Goal: Transaction & Acquisition: Purchase product/service

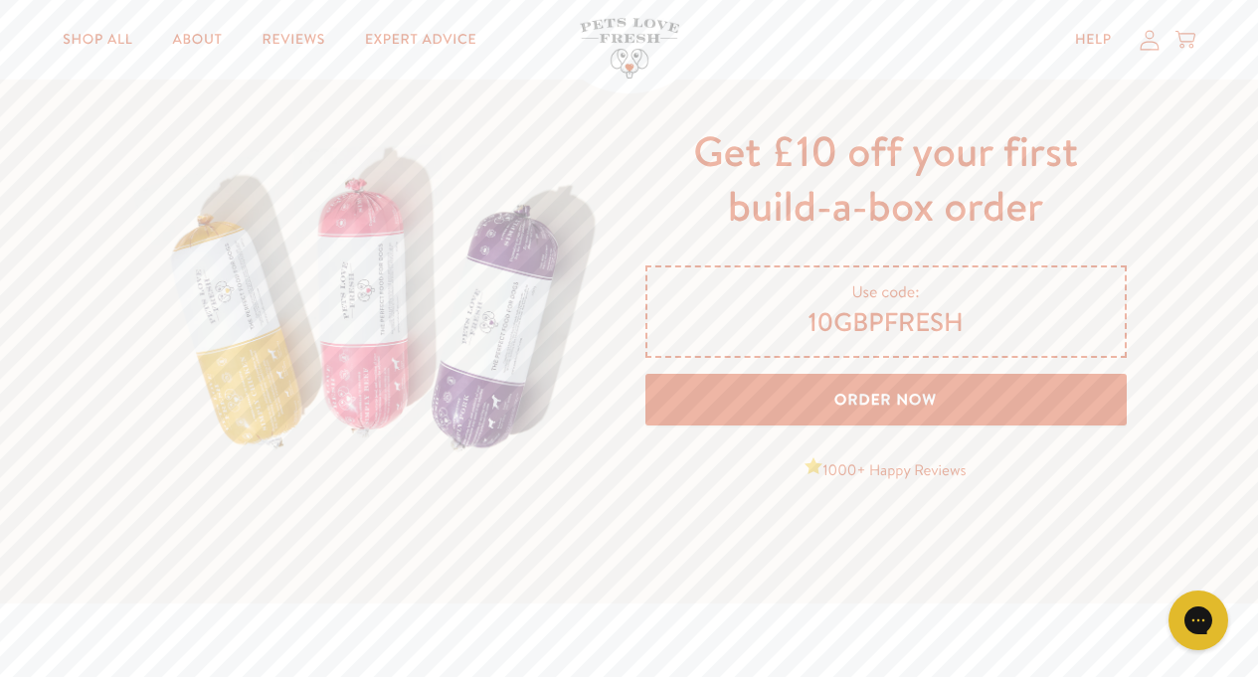
scroll to position [3221, 0]
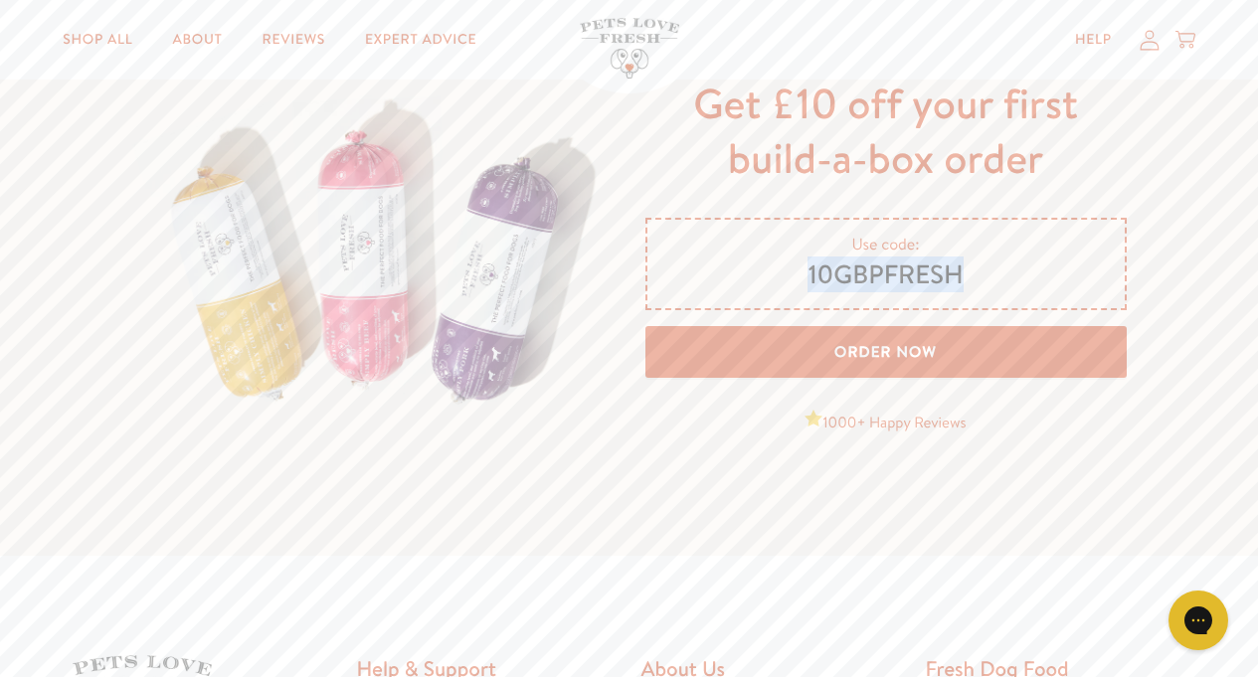
drag, startPoint x: 807, startPoint y: 270, endPoint x: 971, endPoint y: 280, distance: 164.4
click at [972, 279] on span "10GBPFRESH" at bounding box center [886, 276] width 430 height 34
click at [850, 359] on link "Order Now" at bounding box center [885, 352] width 481 height 53
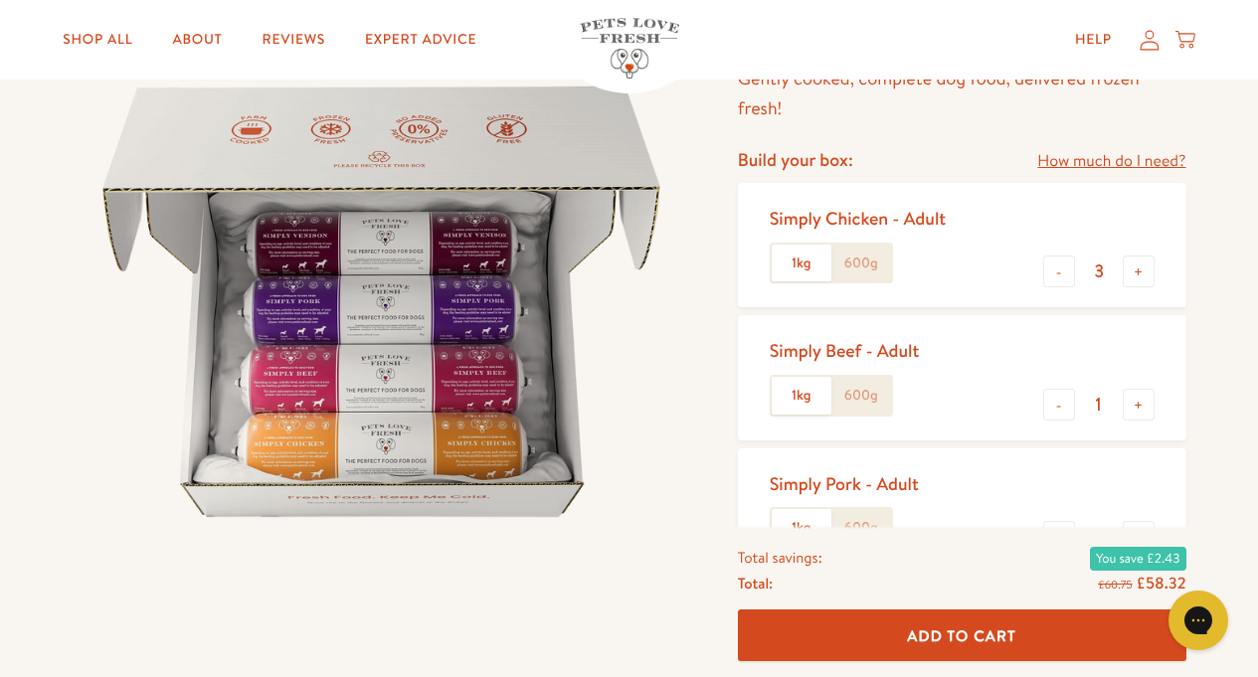
scroll to position [239, 0]
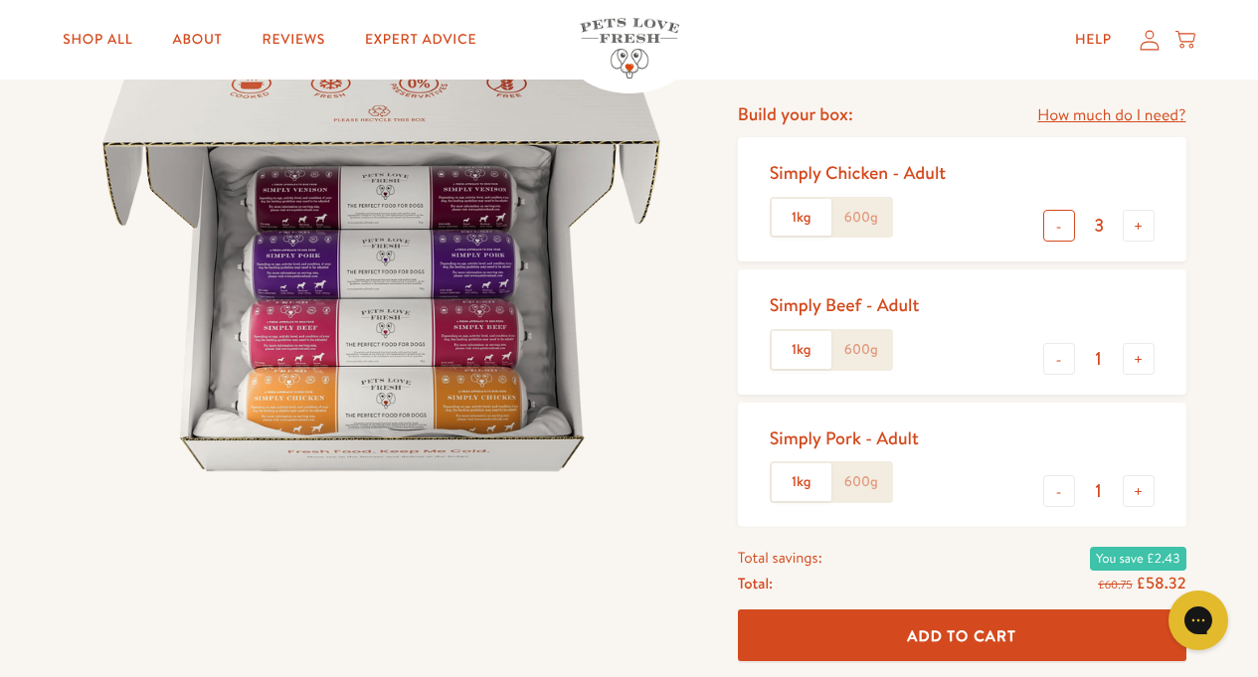
click at [1064, 231] on button "-" at bounding box center [1059, 226] width 32 height 32
click at [1135, 229] on button "+" at bounding box center [1139, 226] width 32 height 32
type input "2"
click at [1142, 361] on button "+" at bounding box center [1139, 359] width 32 height 32
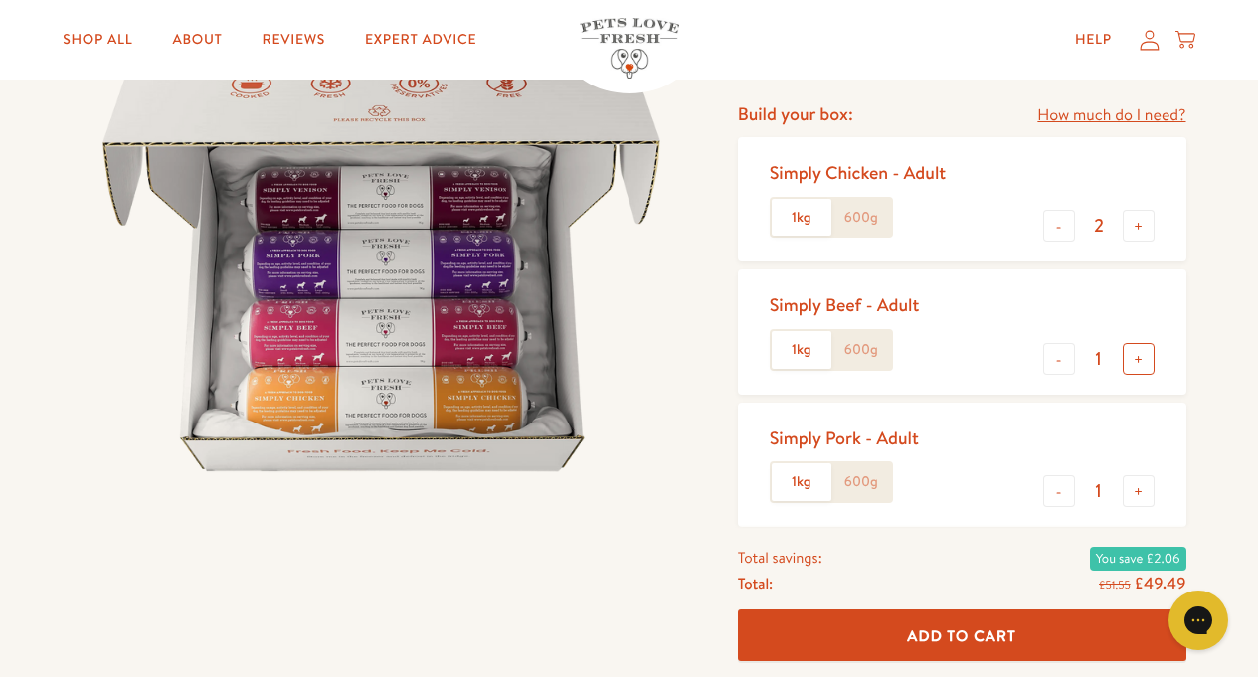
type input "2"
click at [1139, 495] on button "+" at bounding box center [1139, 491] width 32 height 32
type input "2"
click at [1142, 118] on link "How much do I need?" at bounding box center [1111, 115] width 148 height 27
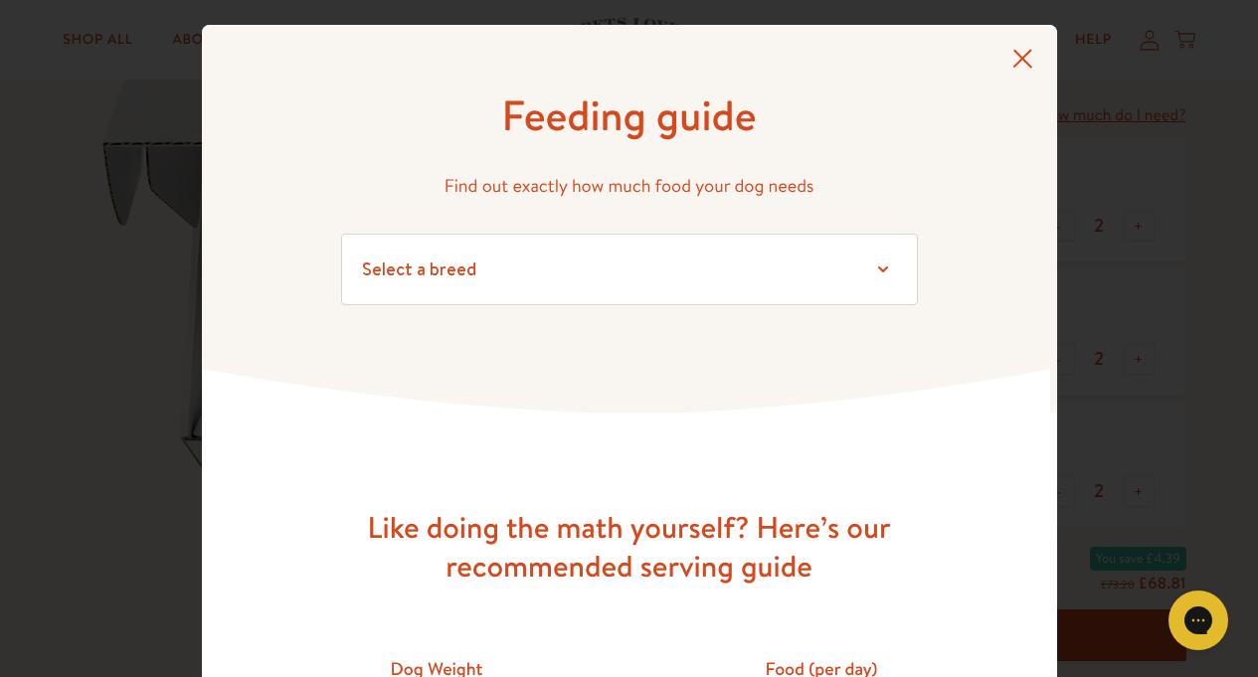
click at [1012, 56] on icon at bounding box center [1022, 59] width 20 height 19
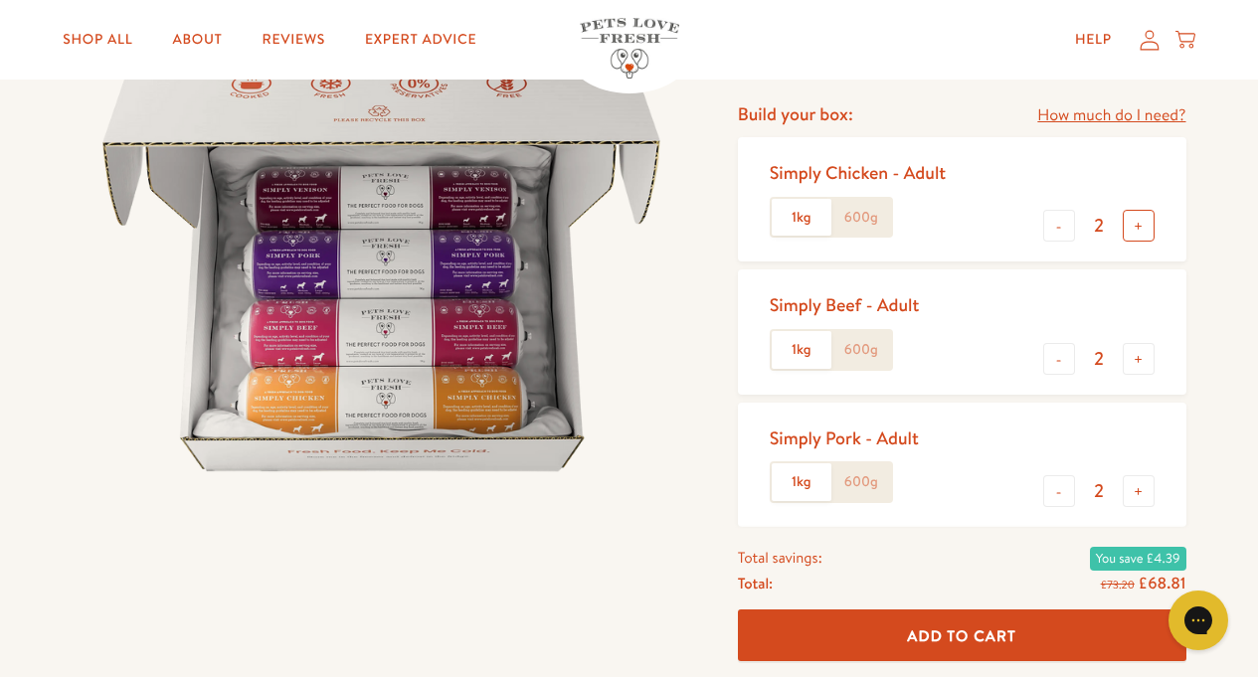
click at [1139, 228] on button "+" at bounding box center [1139, 226] width 32 height 32
type input "3"
click at [1136, 363] on button "+" at bounding box center [1139, 359] width 32 height 32
type input "3"
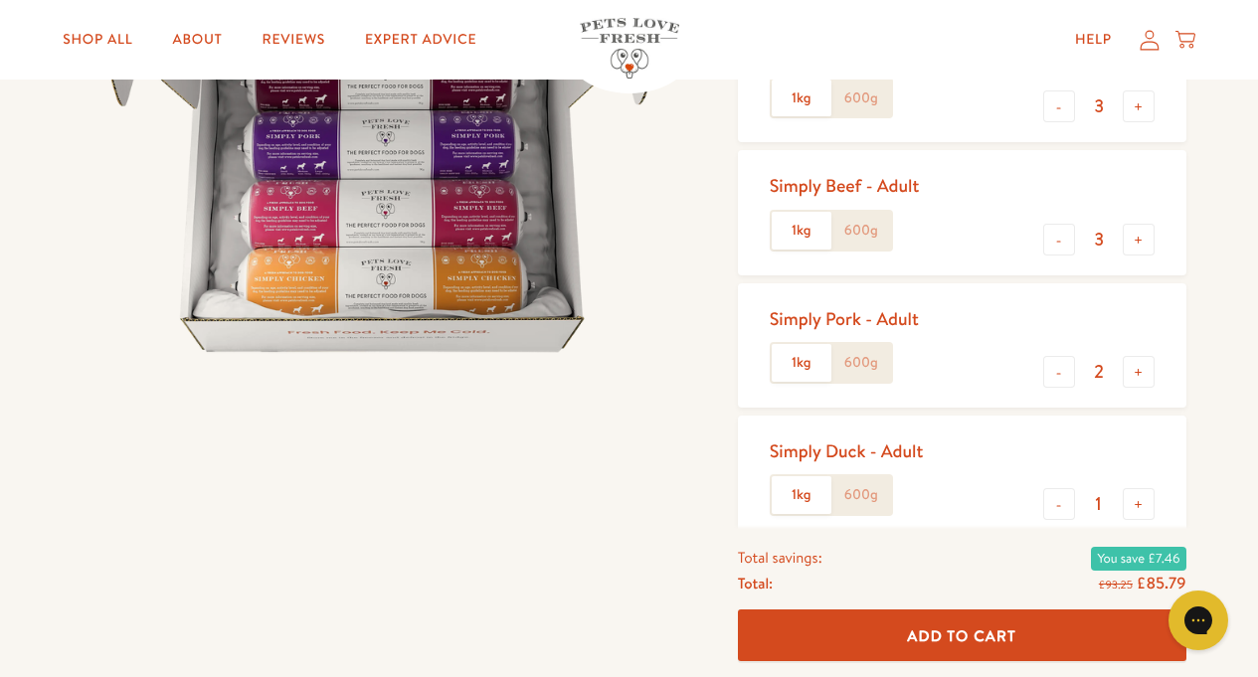
scroll to position [1, 0]
click at [1135, 504] on button "+" at bounding box center [1139, 504] width 32 height 32
type input "2"
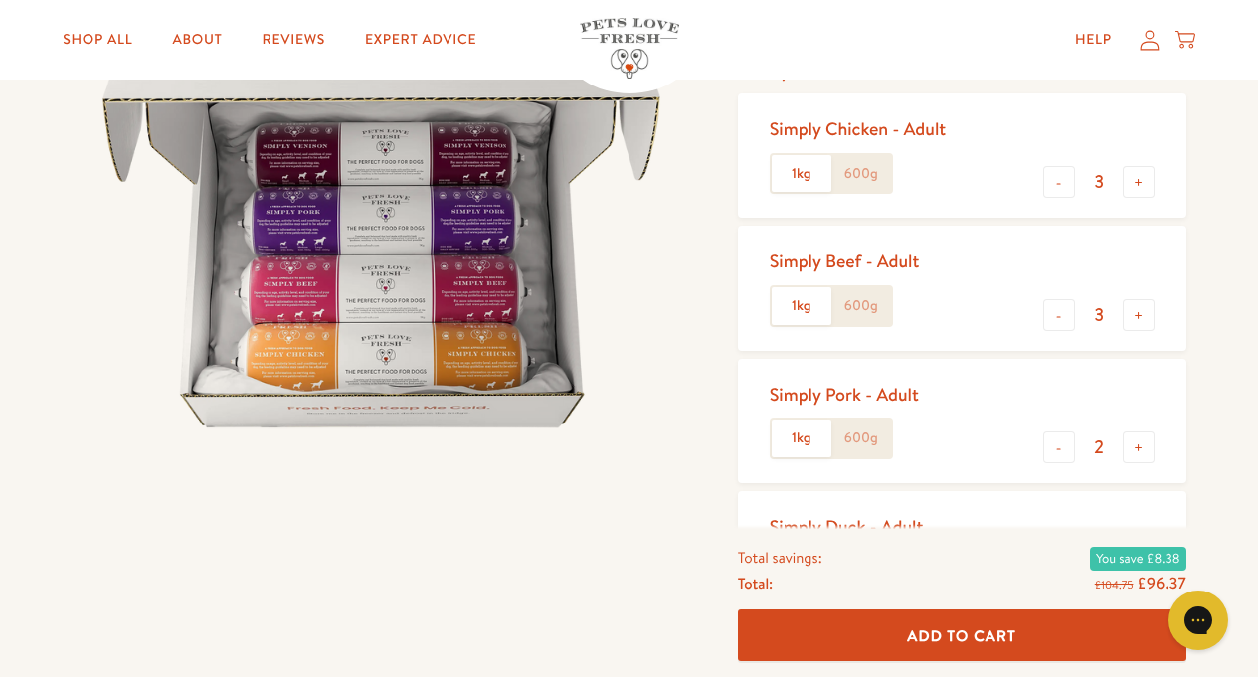
scroll to position [239, 0]
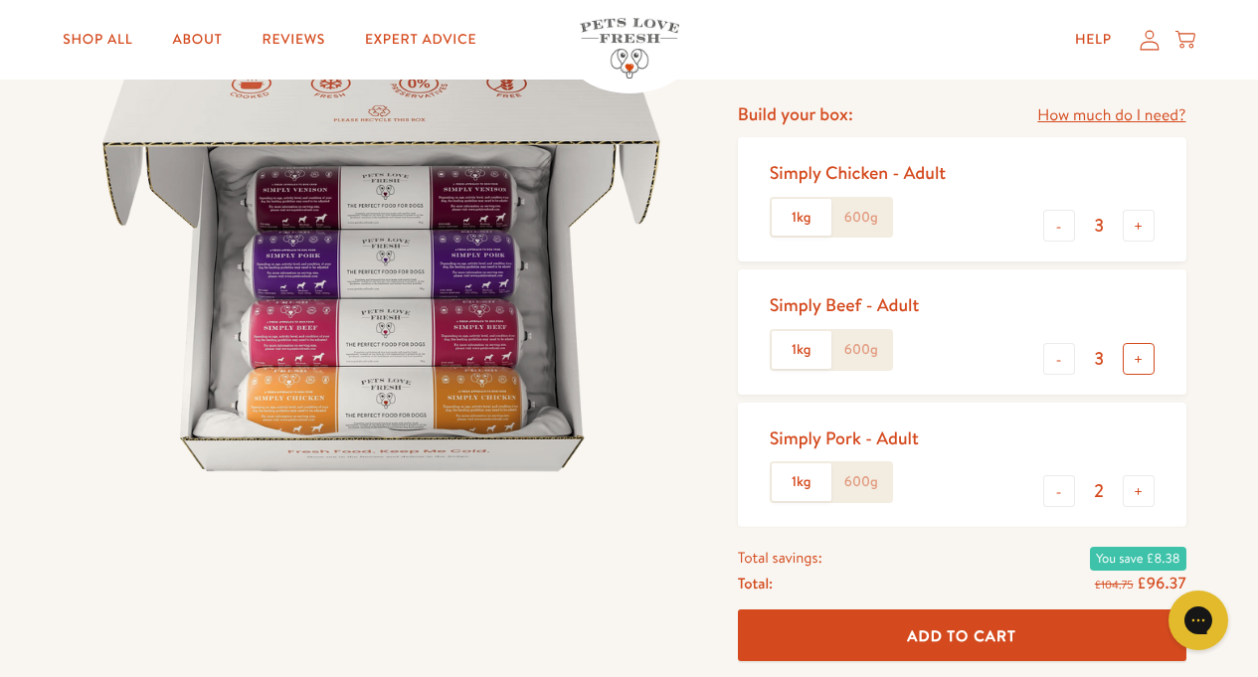
click at [1138, 361] on button "+" at bounding box center [1139, 359] width 32 height 32
click at [1055, 363] on button "-" at bounding box center [1059, 359] width 32 height 32
click at [1056, 363] on button "-" at bounding box center [1059, 359] width 32 height 32
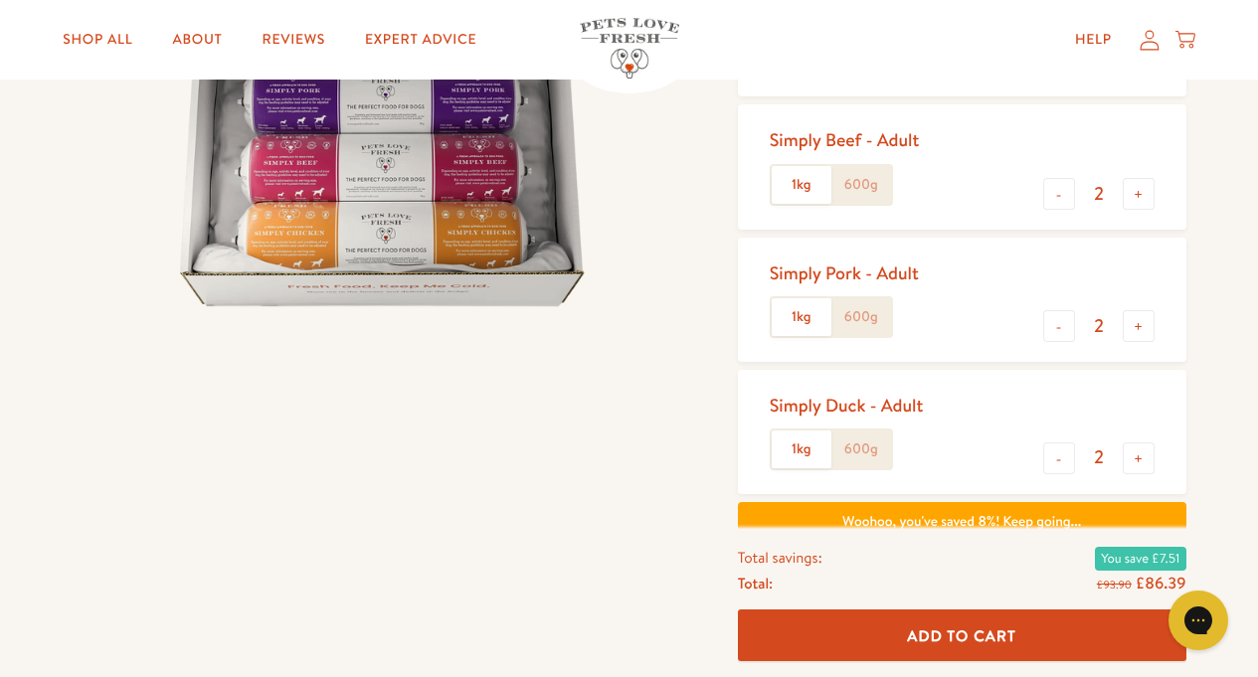
scroll to position [358, 0]
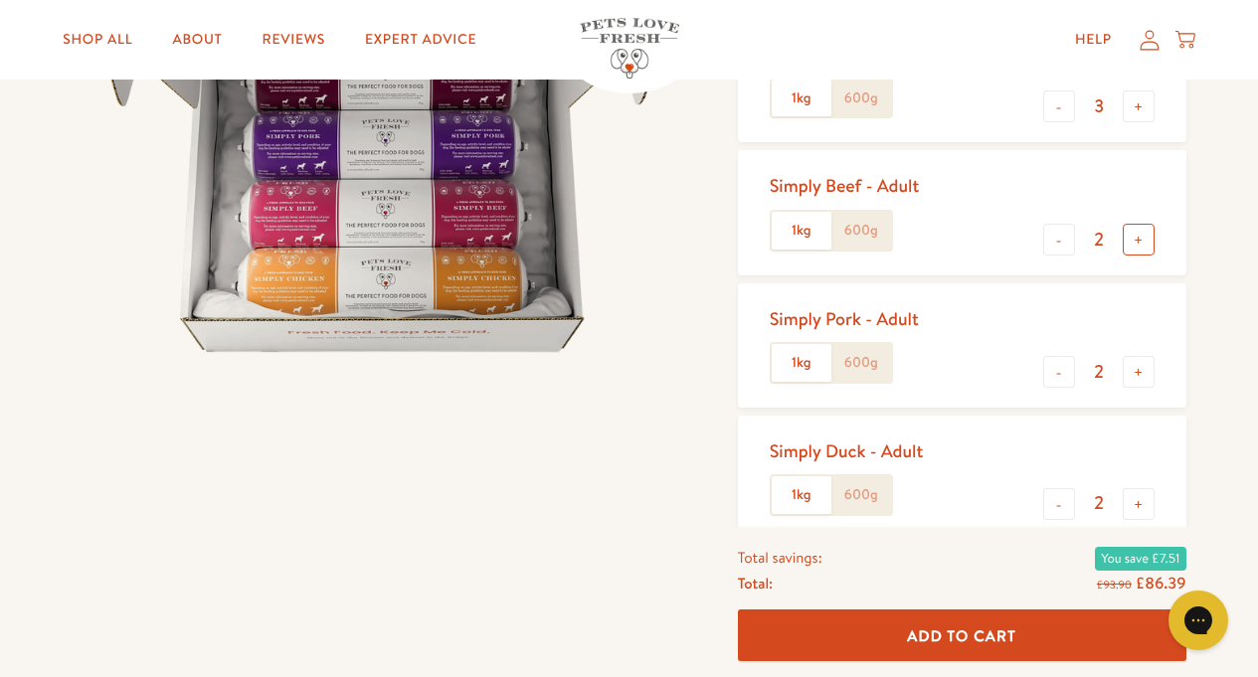
click at [1139, 245] on button "+" at bounding box center [1139, 240] width 32 height 32
type input "3"
click at [1136, 508] on button "+" at bounding box center [1139, 504] width 32 height 32
type input "3"
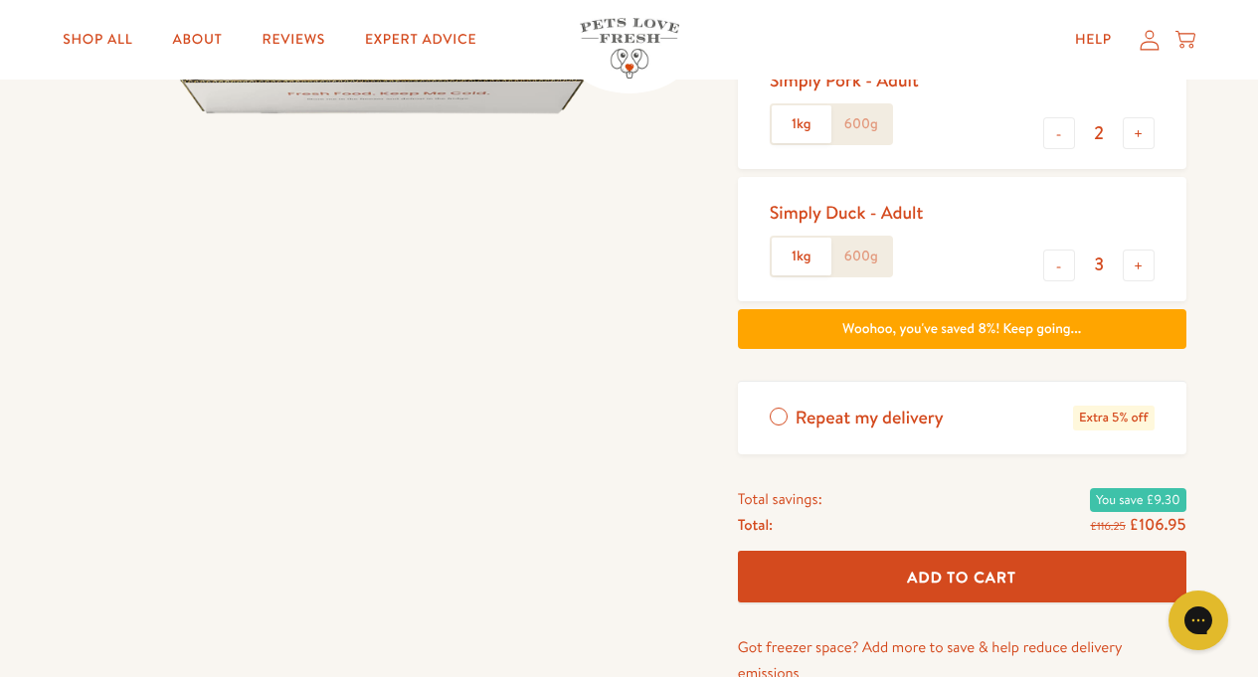
scroll to position [477, 0]
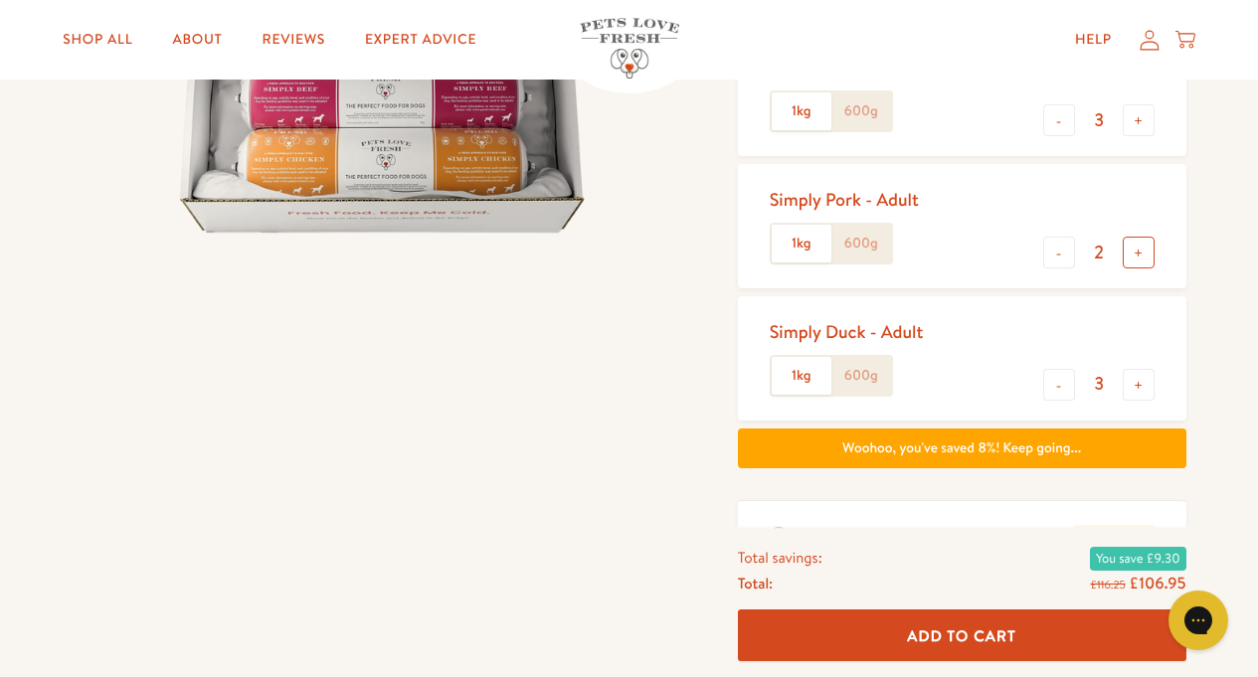
click at [1135, 249] on button "+" at bounding box center [1139, 253] width 32 height 32
type input "3"
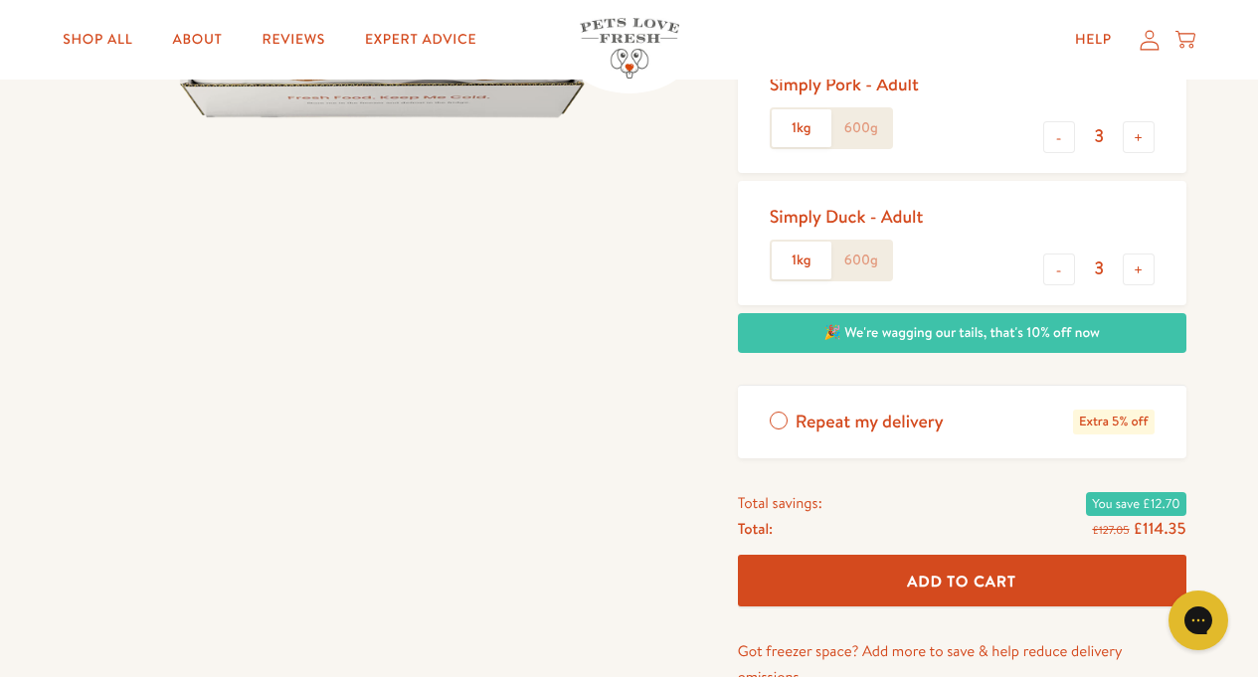
scroll to position [597, 0]
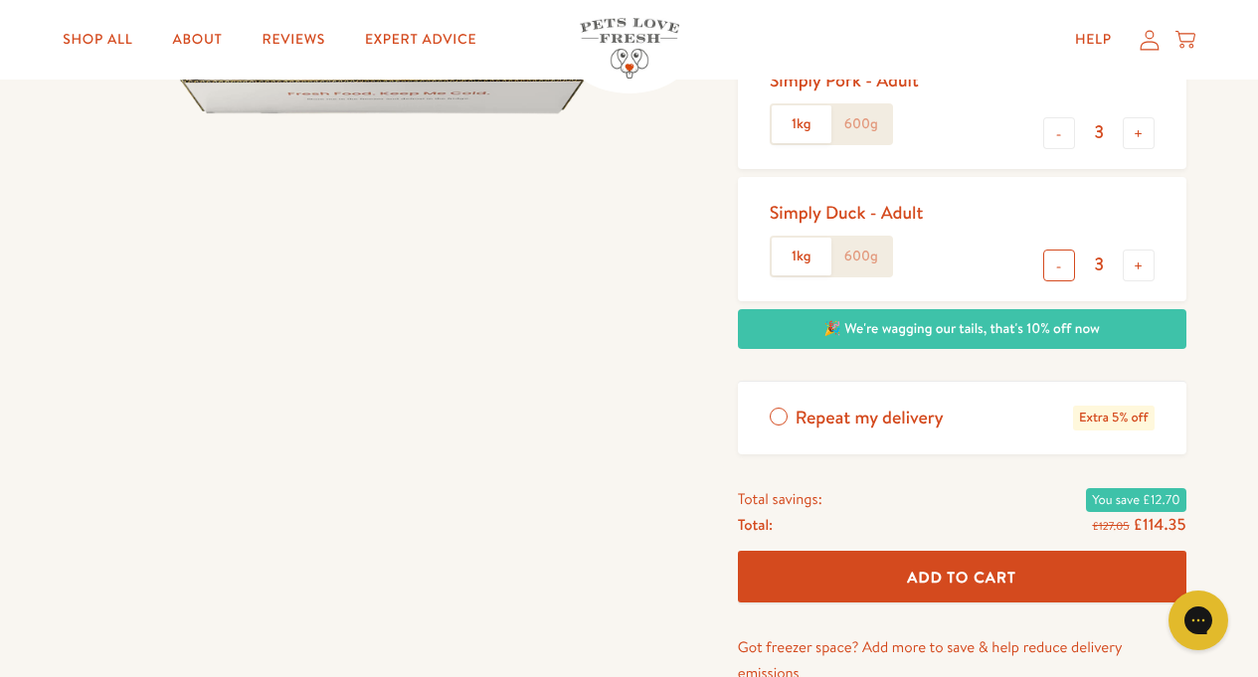
click at [1059, 269] on button "-" at bounding box center [1059, 266] width 32 height 32
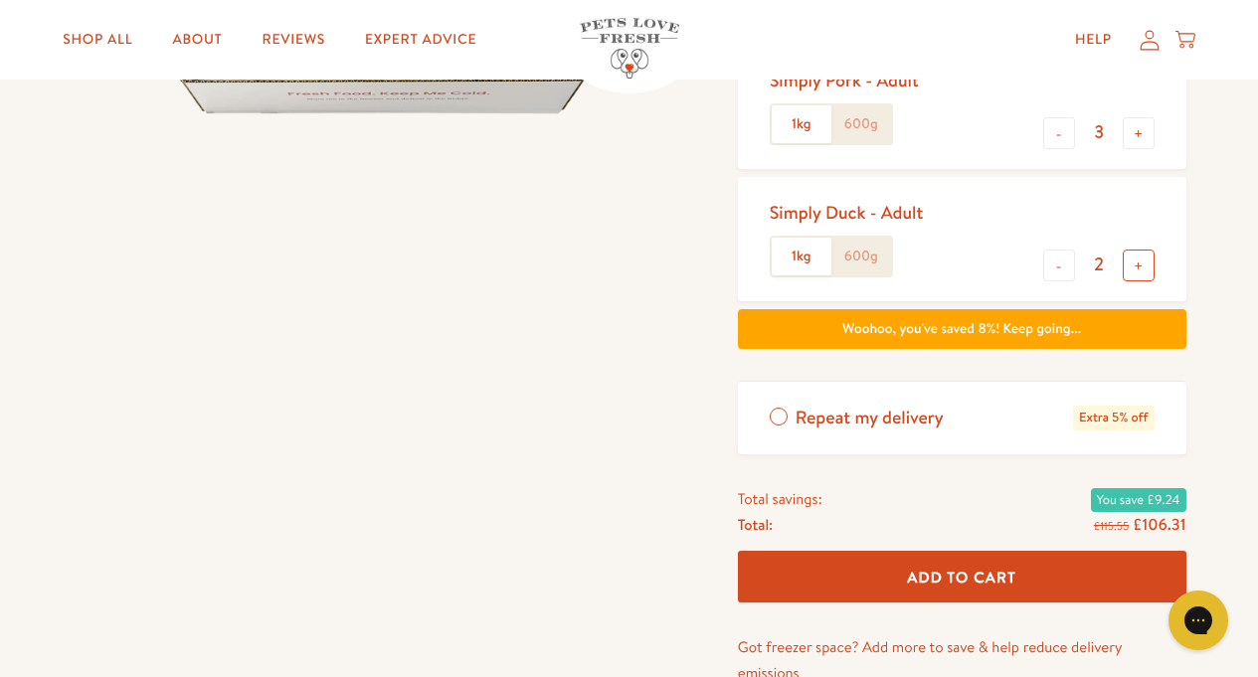
click at [1143, 267] on button "+" at bounding box center [1139, 266] width 32 height 32
type input "3"
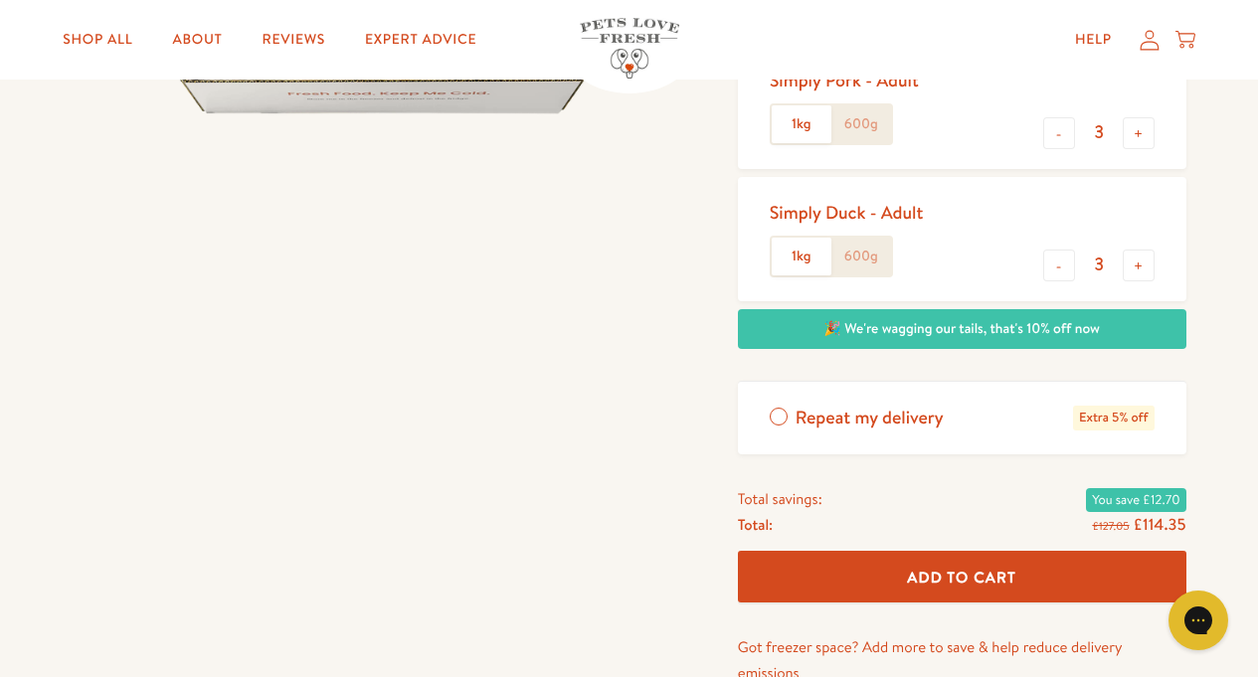
click at [781, 418] on label "Repeat my delivery Extra 5% off" at bounding box center [962, 418] width 448 height 73
click at [0, 0] on input "Repeat my delivery Extra 5% off" at bounding box center [0, 0] width 0 height 0
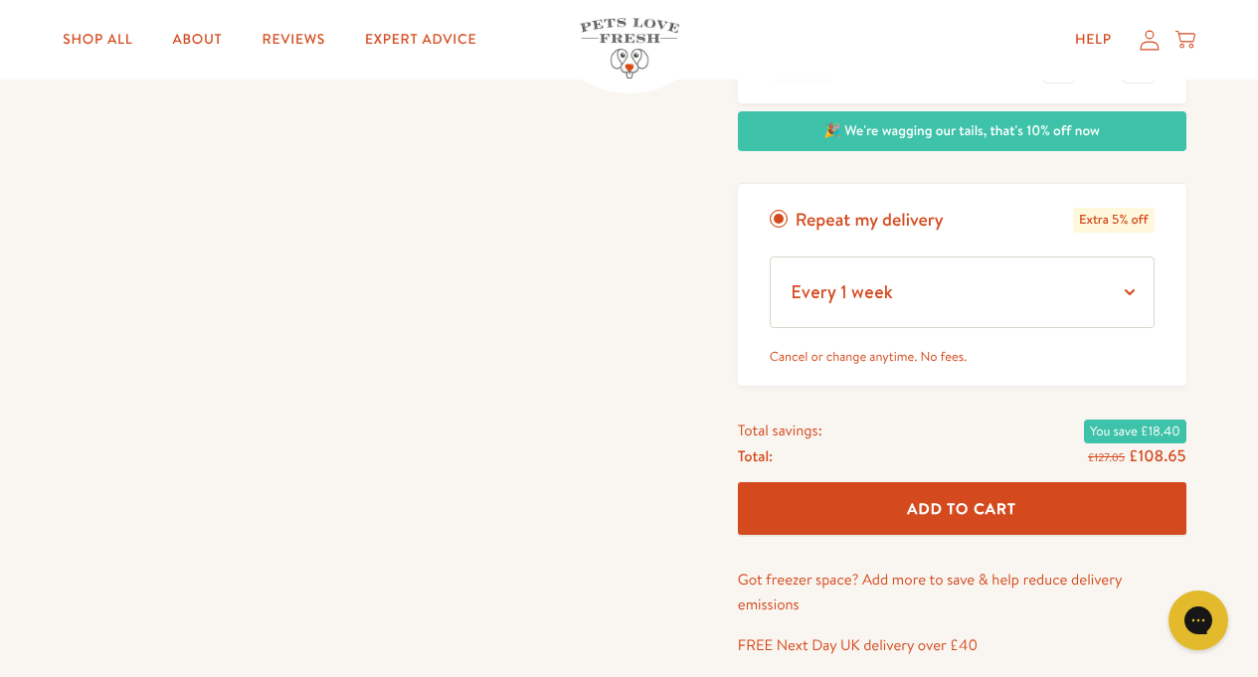
scroll to position [835, 0]
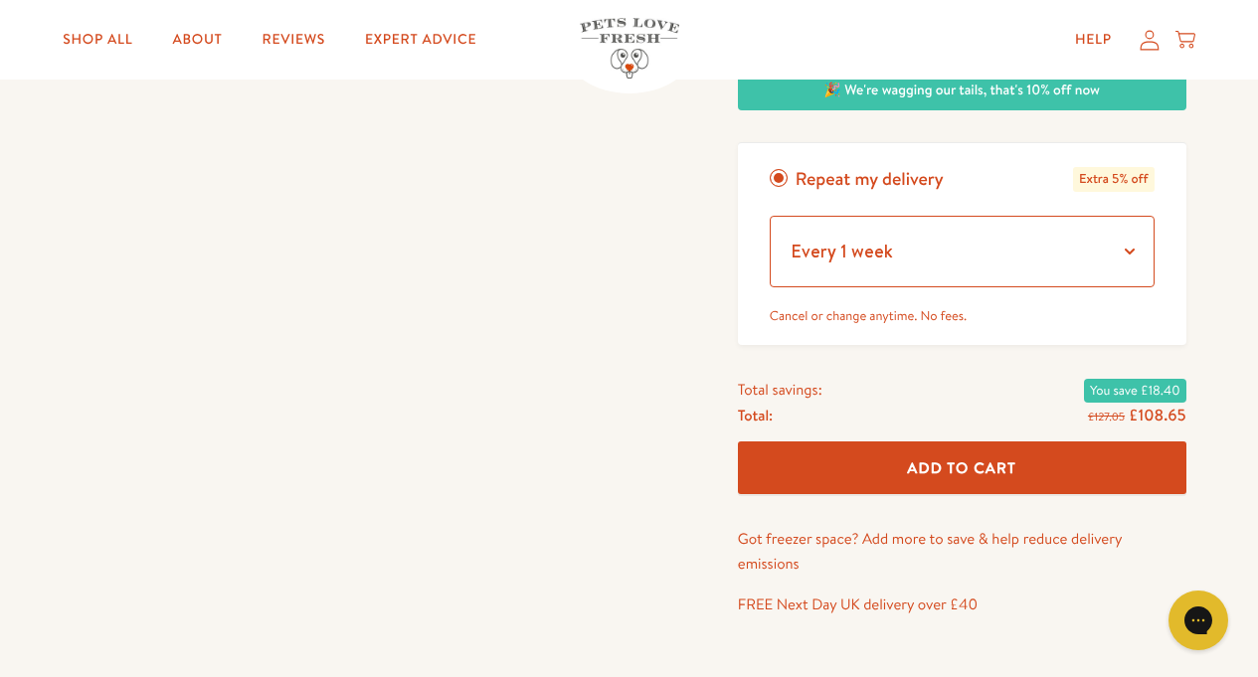
select select "Every 3 weeks"
click at [770, 216] on select "Every 1 week Every 2 weeks Every 3 weeks Every 5 weeks Every 7 weeks Every 11 w…" at bounding box center [962, 252] width 385 height 72
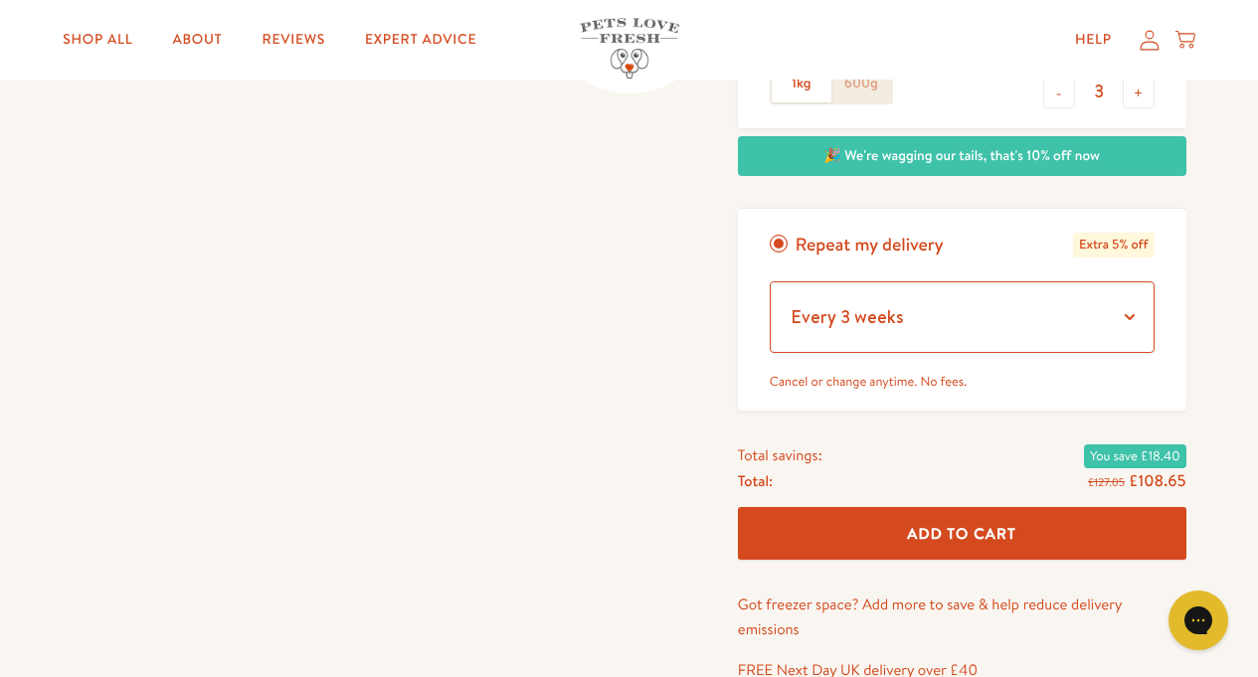
scroll to position [716, 0]
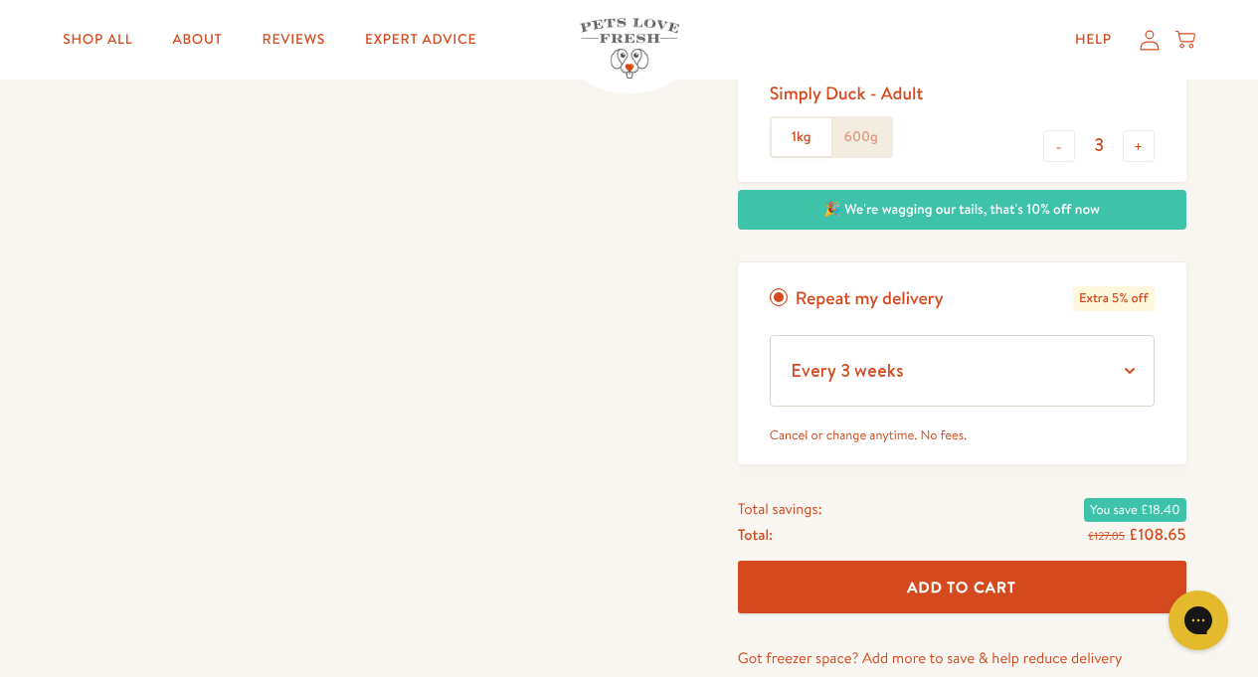
click at [974, 588] on span "Add To Cart" at bounding box center [961, 587] width 109 height 21
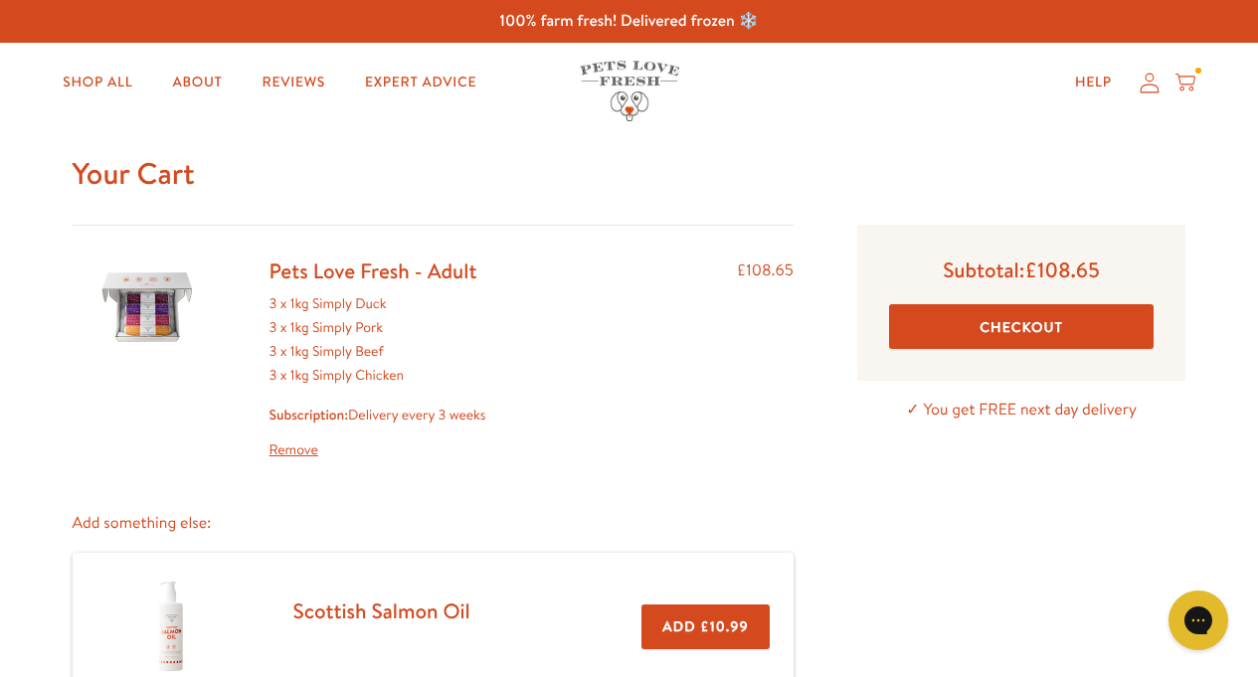
click at [961, 337] on button "Checkout" at bounding box center [1021, 326] width 265 height 45
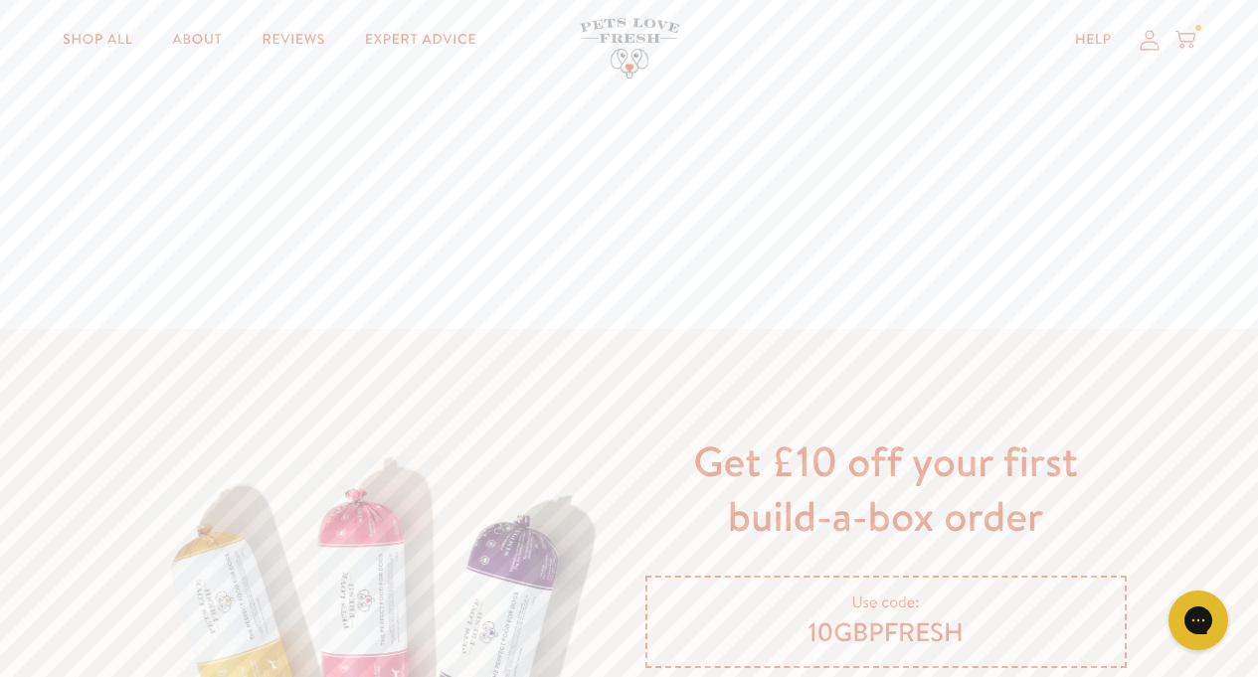
scroll to position [3102, 0]
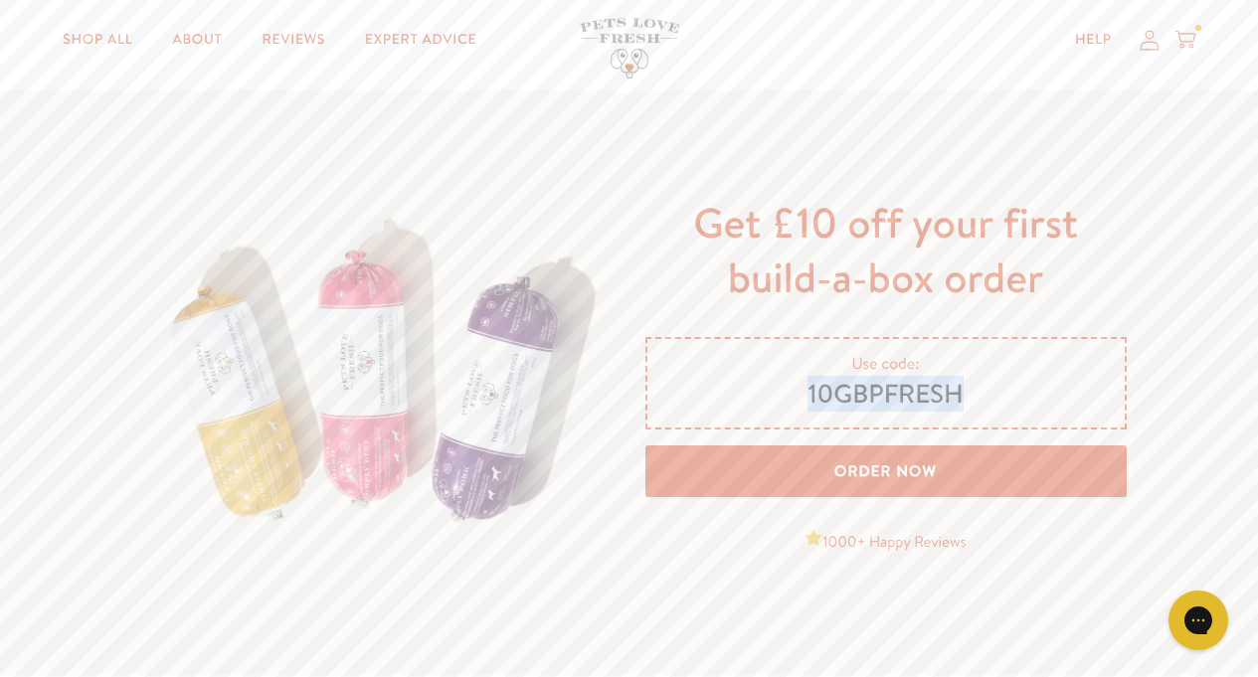
drag, startPoint x: 805, startPoint y: 390, endPoint x: 972, endPoint y: 393, distance: 167.1
click at [979, 394] on span "10GBPFRESH" at bounding box center [886, 395] width 430 height 34
copy span "10GBPFRESH"
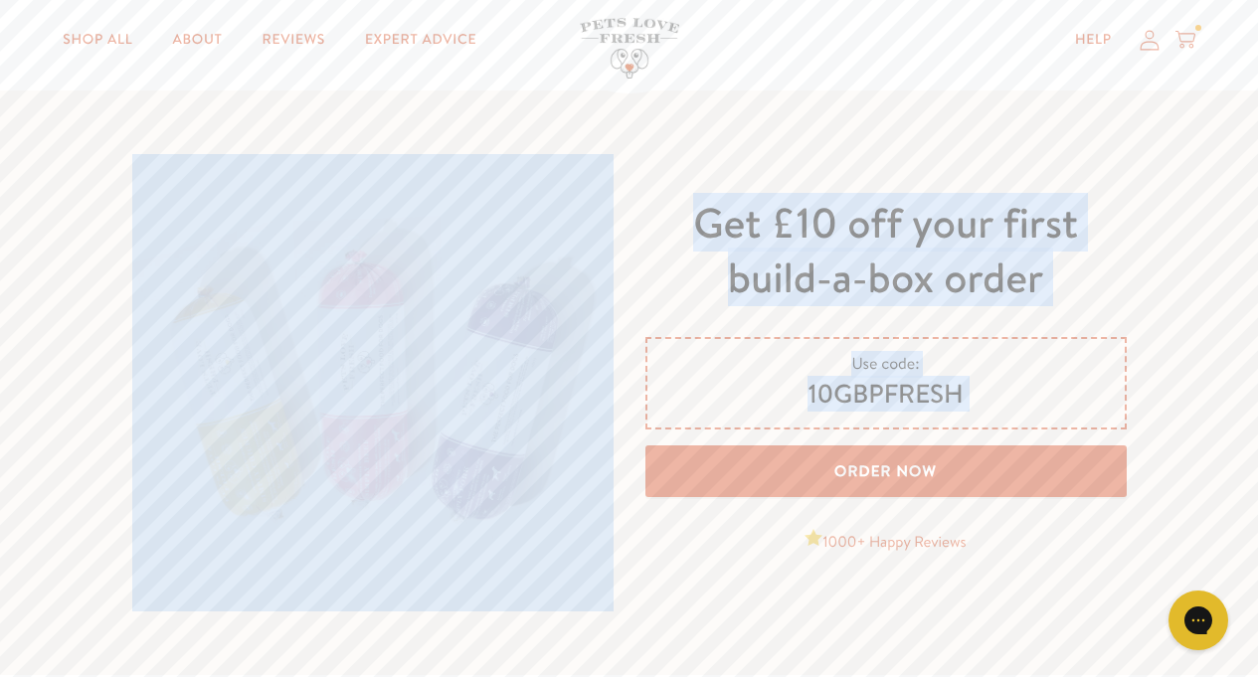
drag, startPoint x: 656, startPoint y: 660, endPoint x: 667, endPoint y: 439, distance: 221.0
click at [667, 439] on div "Get £10 off your first build-a-box order Use code: 10GBPFRESH Order Now 1000+ H…" at bounding box center [629, 382] width 1258 height 585
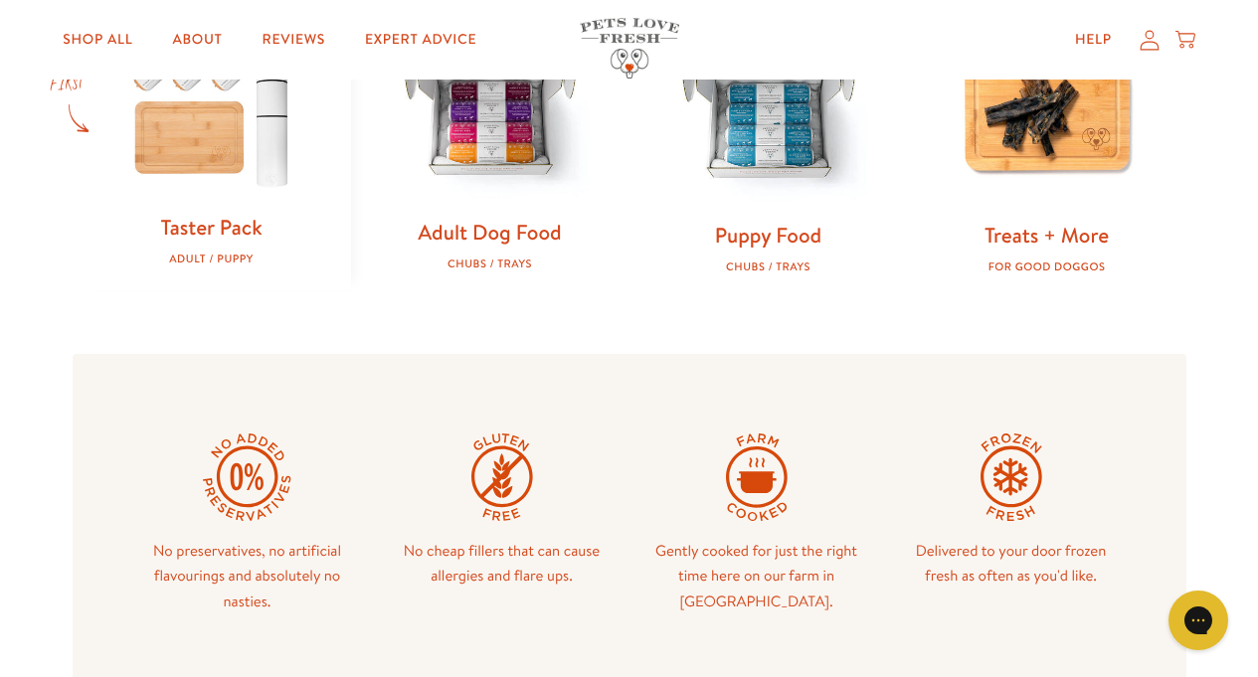
click at [470, 183] on img at bounding box center [490, 111] width 215 height 215
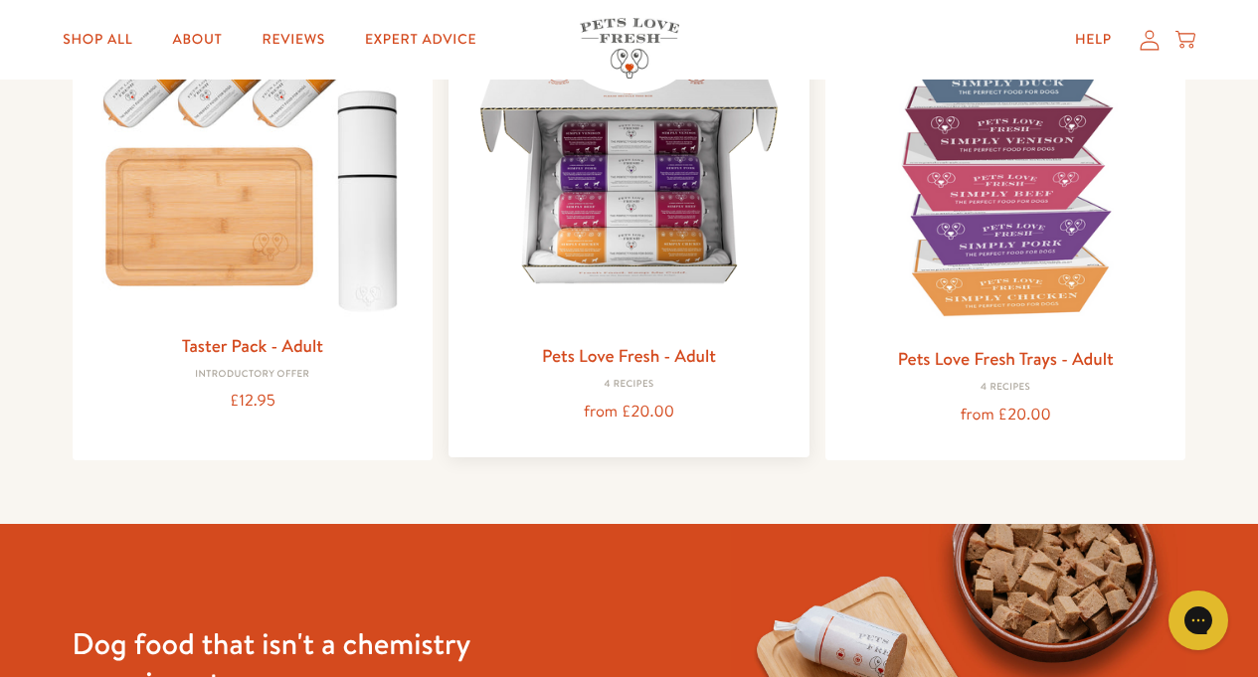
scroll to position [358, 0]
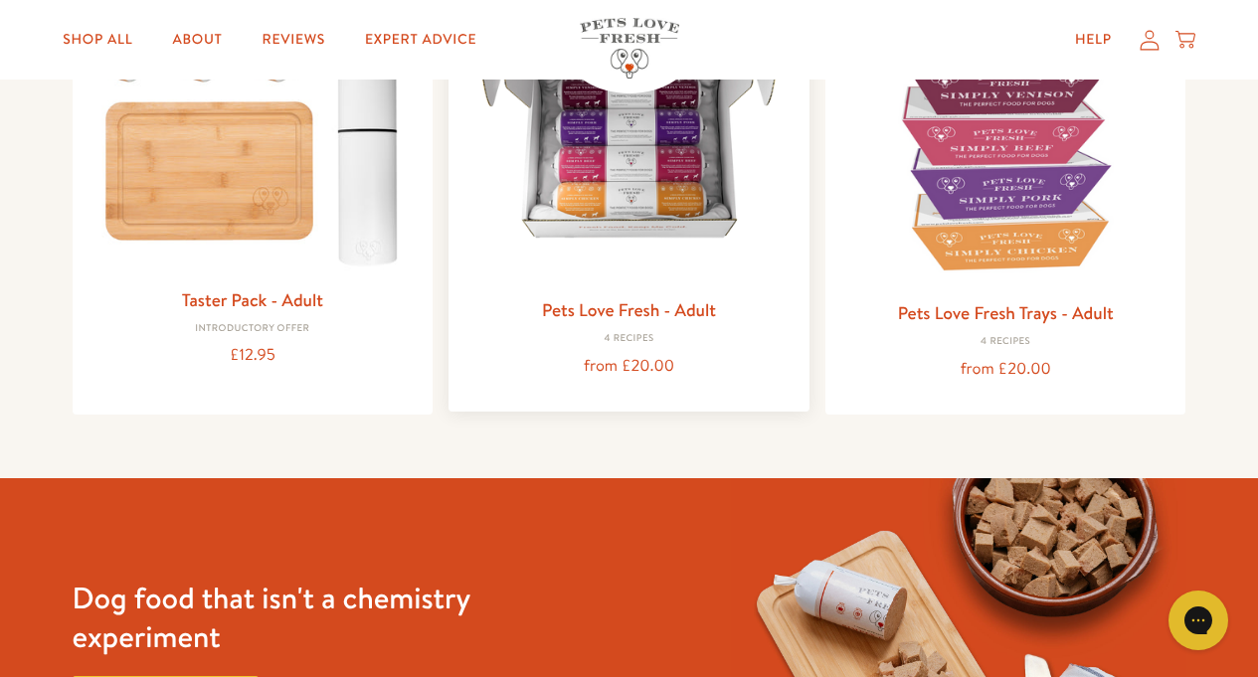
click at [659, 223] on img at bounding box center [628, 122] width 329 height 329
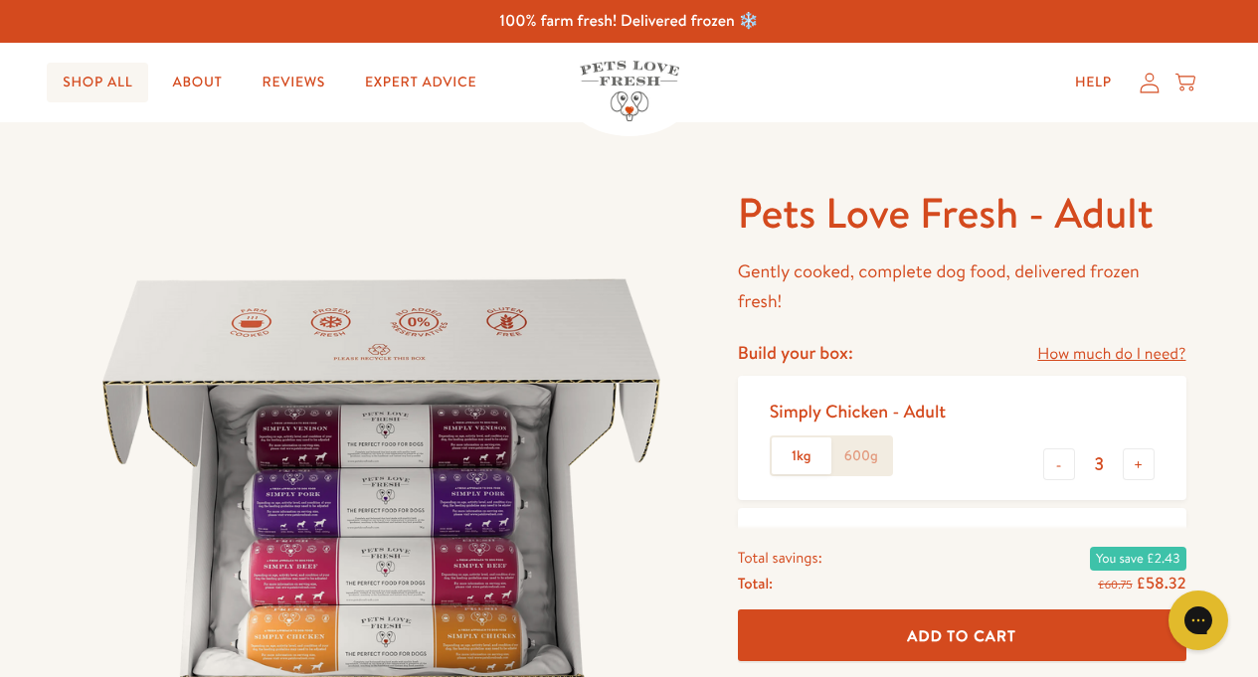
click at [92, 86] on link "Shop All" at bounding box center [97, 83] width 101 height 40
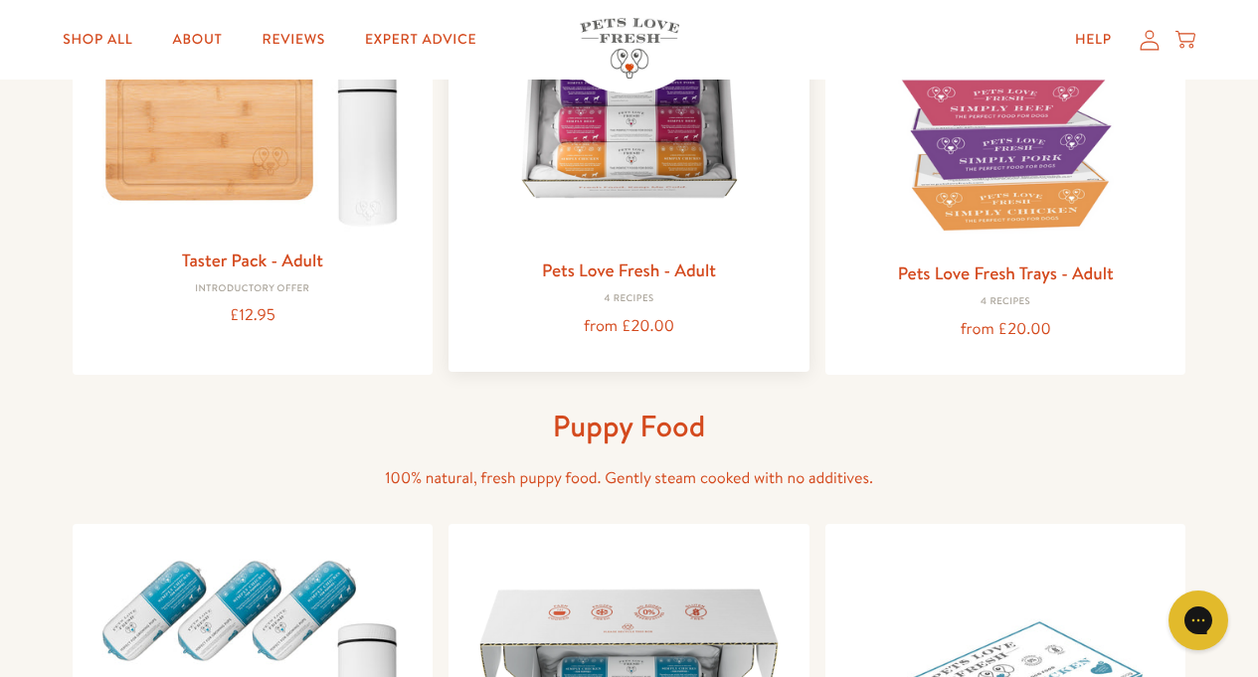
scroll to position [358, 0]
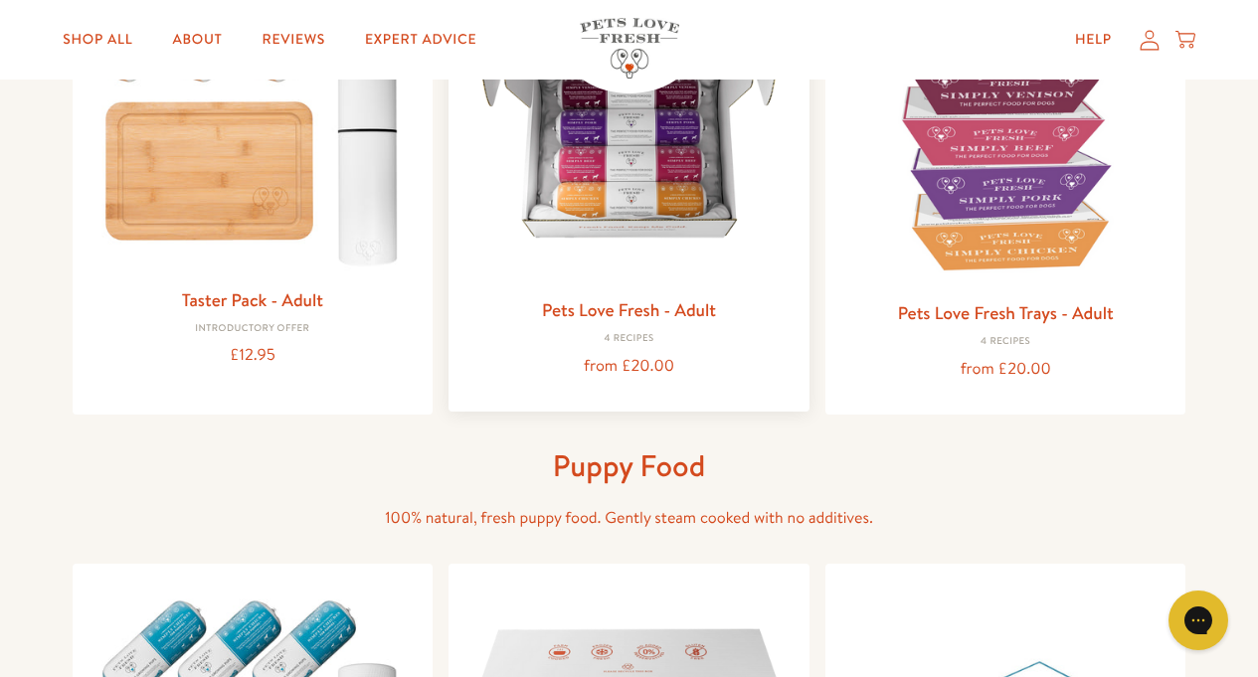
click at [613, 194] on img at bounding box center [628, 122] width 329 height 329
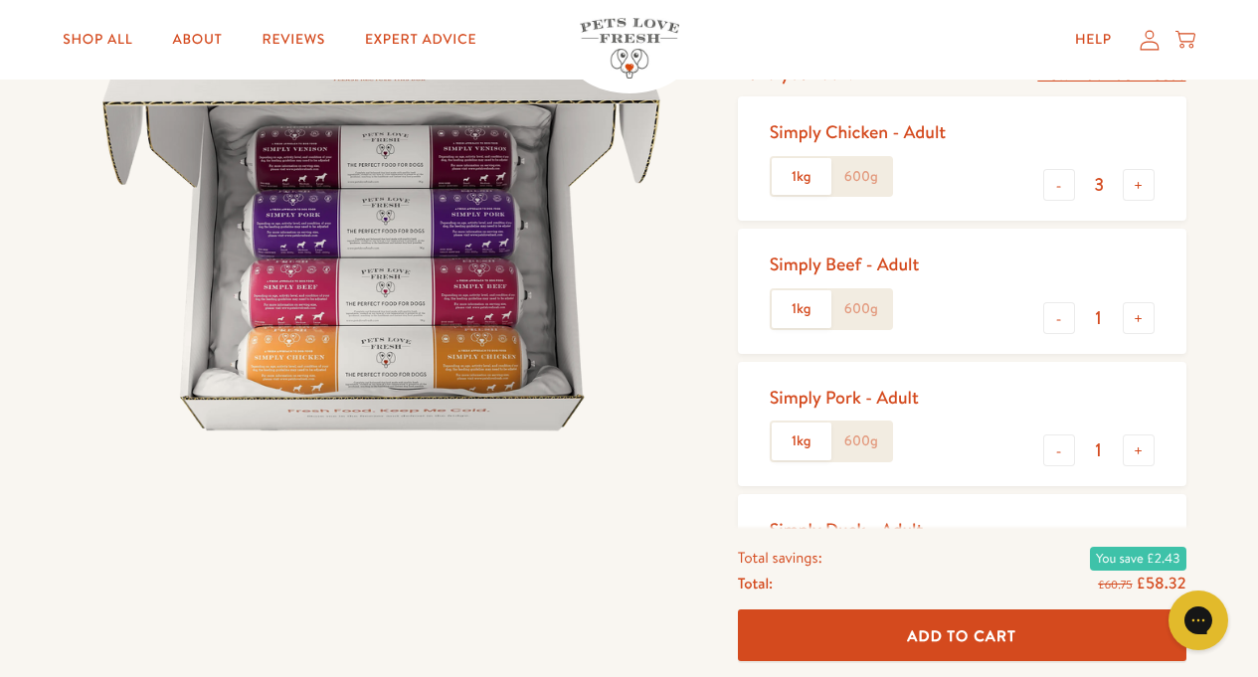
scroll to position [239, 0]
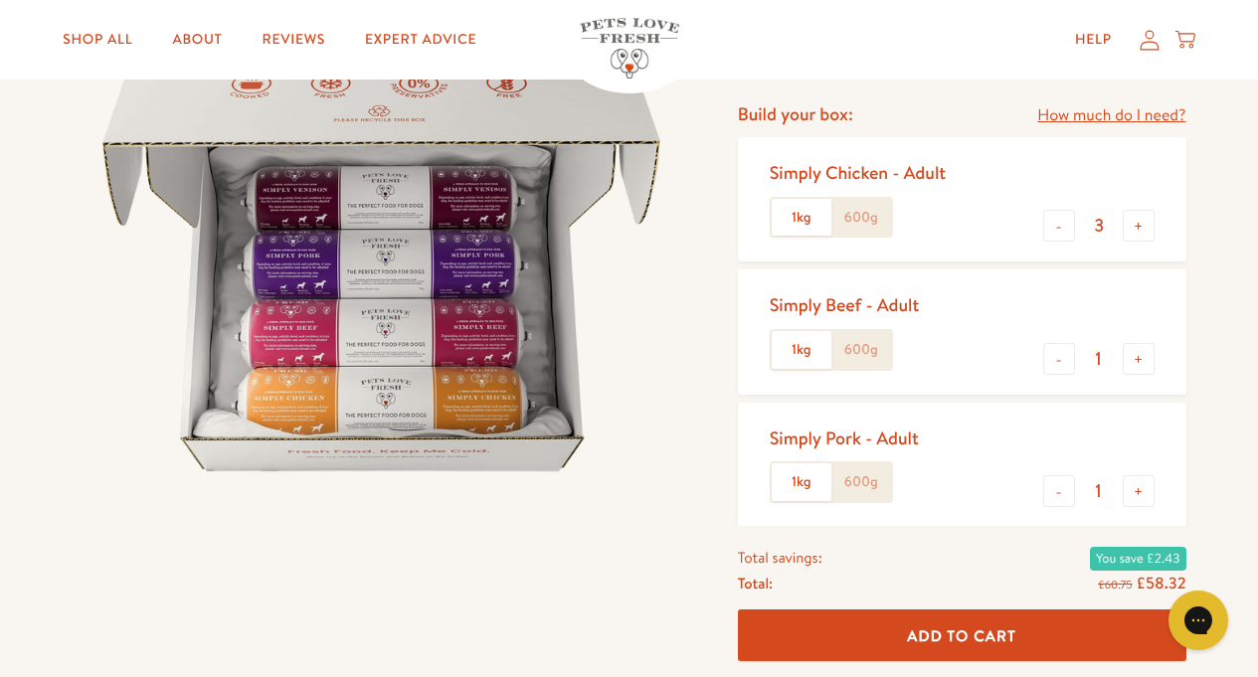
click at [870, 222] on label "600g" at bounding box center [861, 218] width 60 height 38
click at [0, 0] on input "600g" at bounding box center [0, 0] width 0 height 0
click at [864, 350] on label "600g" at bounding box center [861, 350] width 60 height 38
click at [0, 0] on input "600g" at bounding box center [0, 0] width 0 height 0
click at [869, 484] on label "600g" at bounding box center [861, 482] width 60 height 38
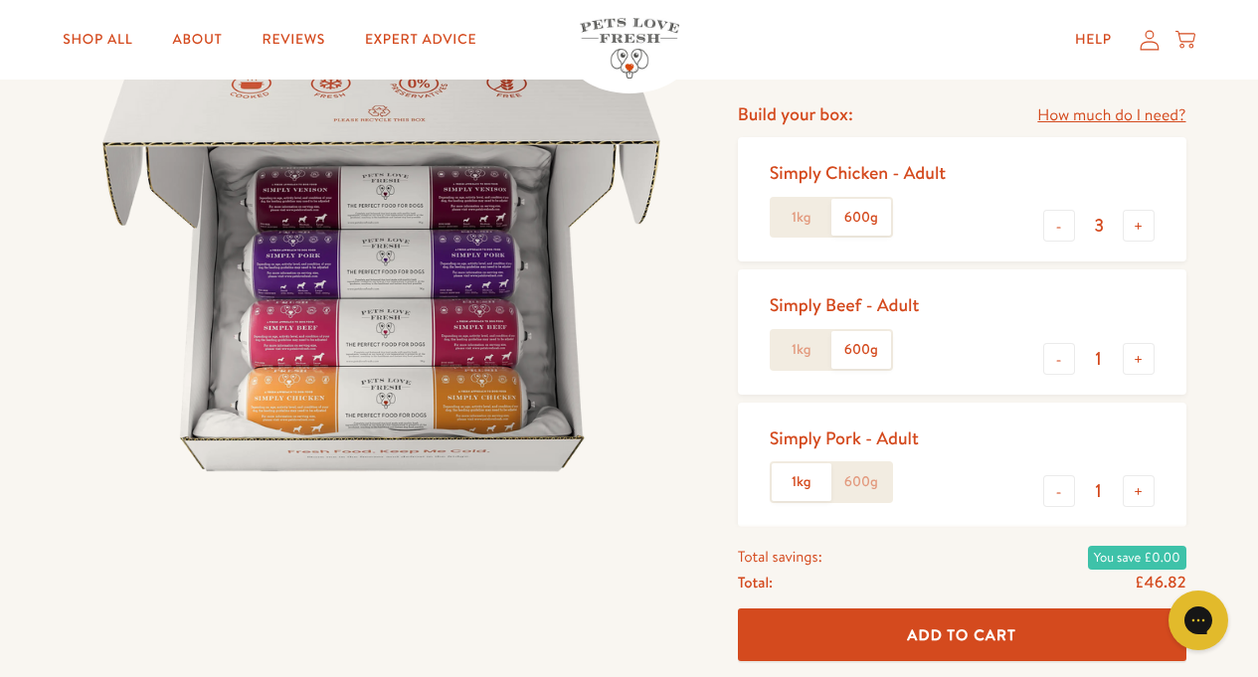
click at [0, 0] on input "600g" at bounding box center [0, 0] width 0 height 0
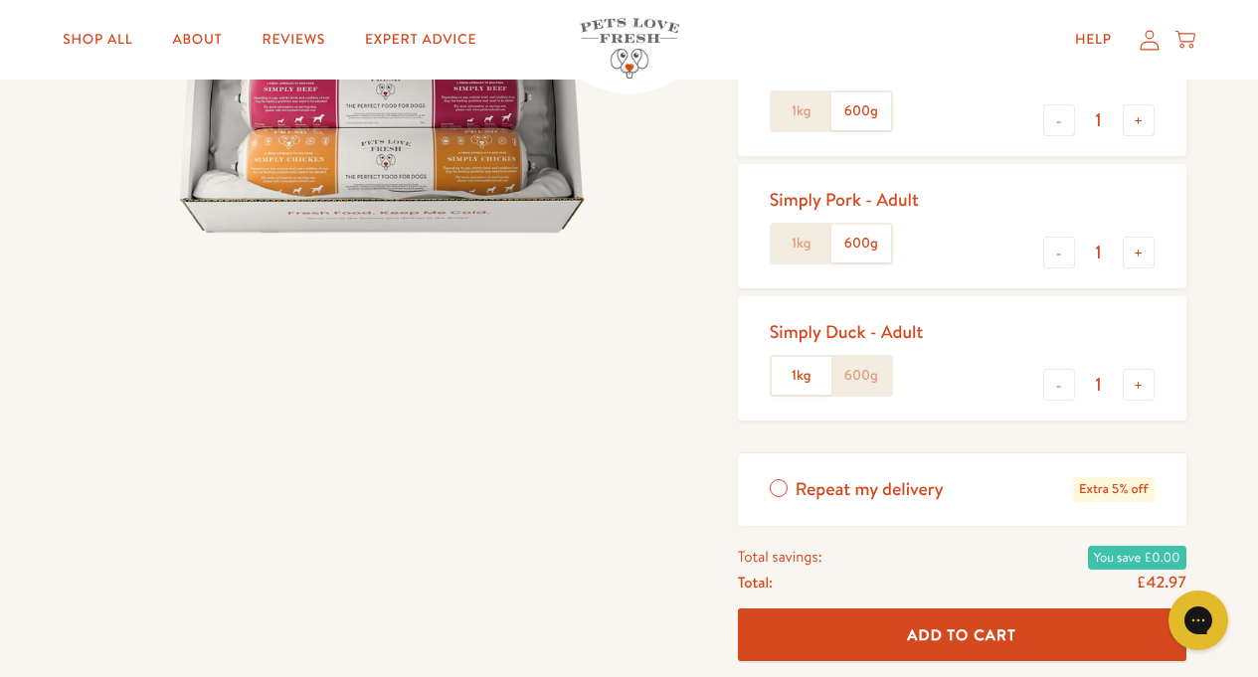
click at [873, 380] on label "600g" at bounding box center [861, 376] width 60 height 38
click at [0, 0] on input "600g" at bounding box center [0, 0] width 0 height 0
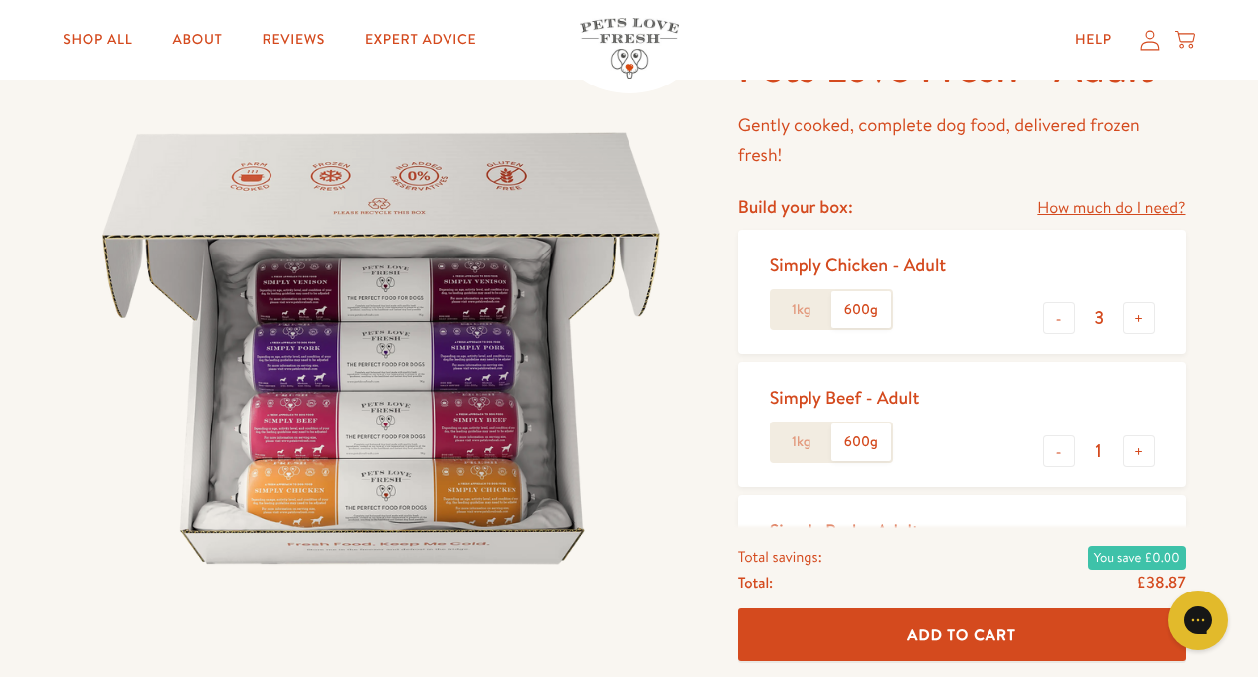
scroll to position [0, 0]
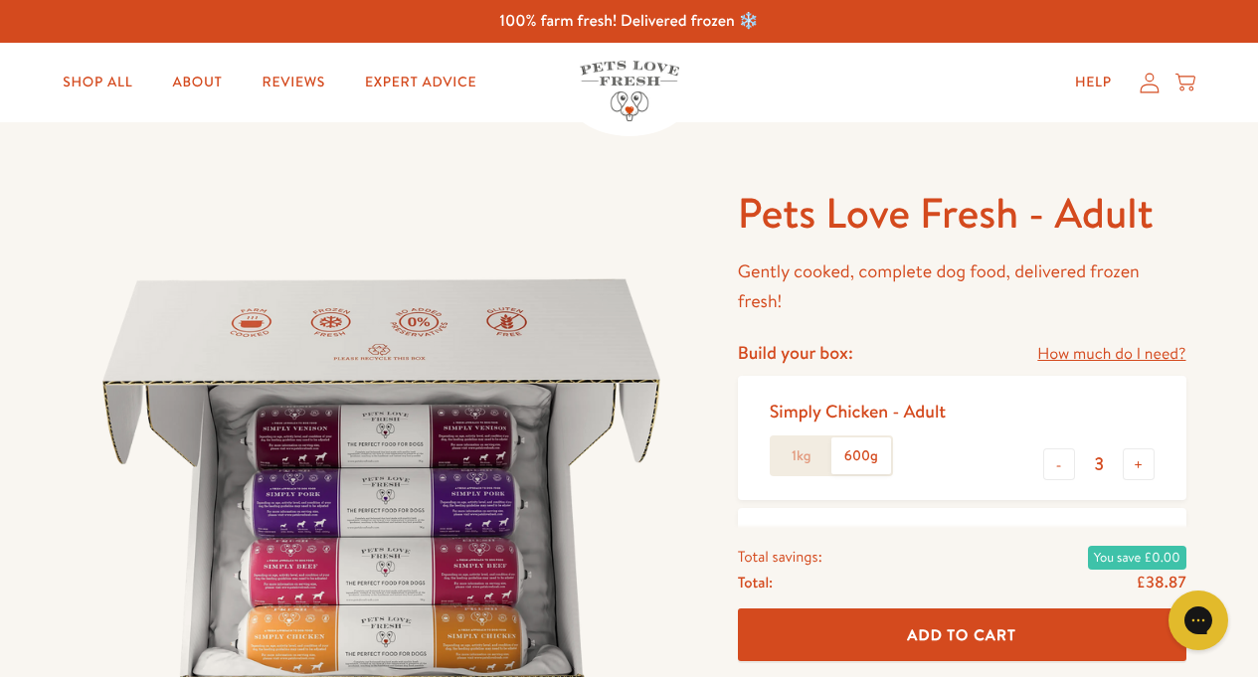
click at [802, 456] on label "1kg" at bounding box center [802, 456] width 60 height 38
click at [0, 0] on input "1kg" at bounding box center [0, 0] width 0 height 0
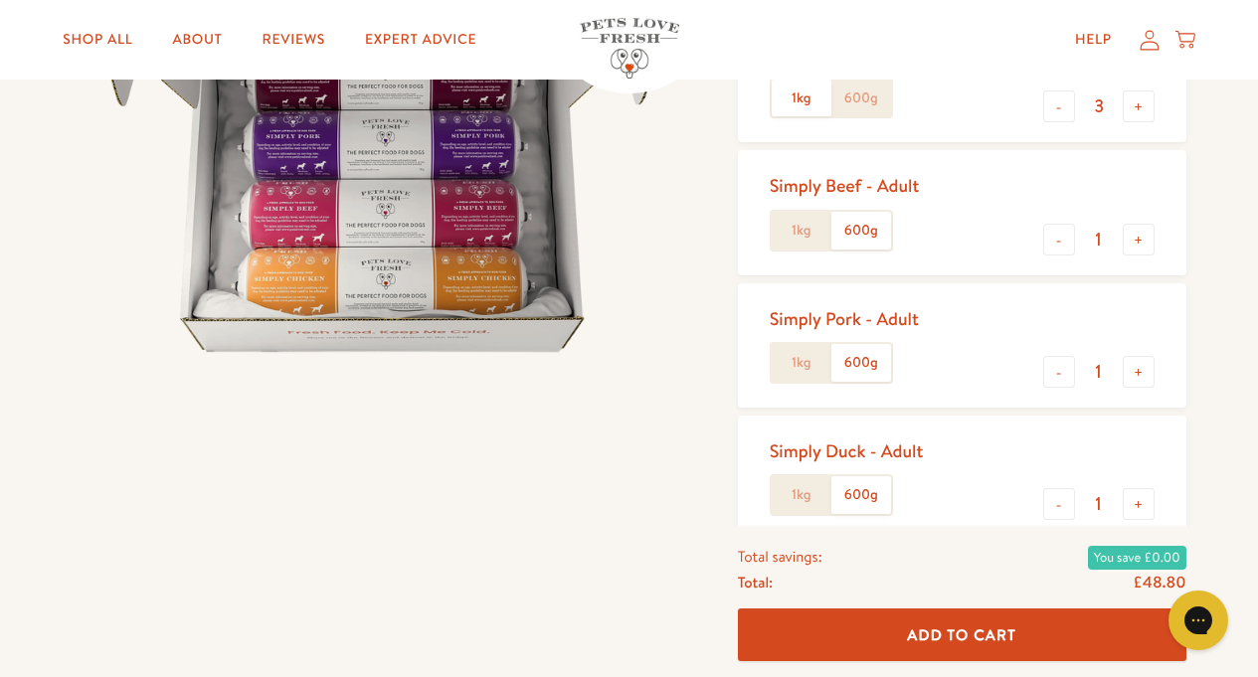
click at [800, 235] on label "1kg" at bounding box center [802, 231] width 60 height 38
click at [0, 0] on input "1kg" at bounding box center [0, 0] width 0 height 0
click at [811, 364] on label "1kg" at bounding box center [802, 363] width 60 height 38
click at [0, 0] on input "1kg" at bounding box center [0, 0] width 0 height 0
click at [797, 497] on label "1kg" at bounding box center [802, 495] width 60 height 38
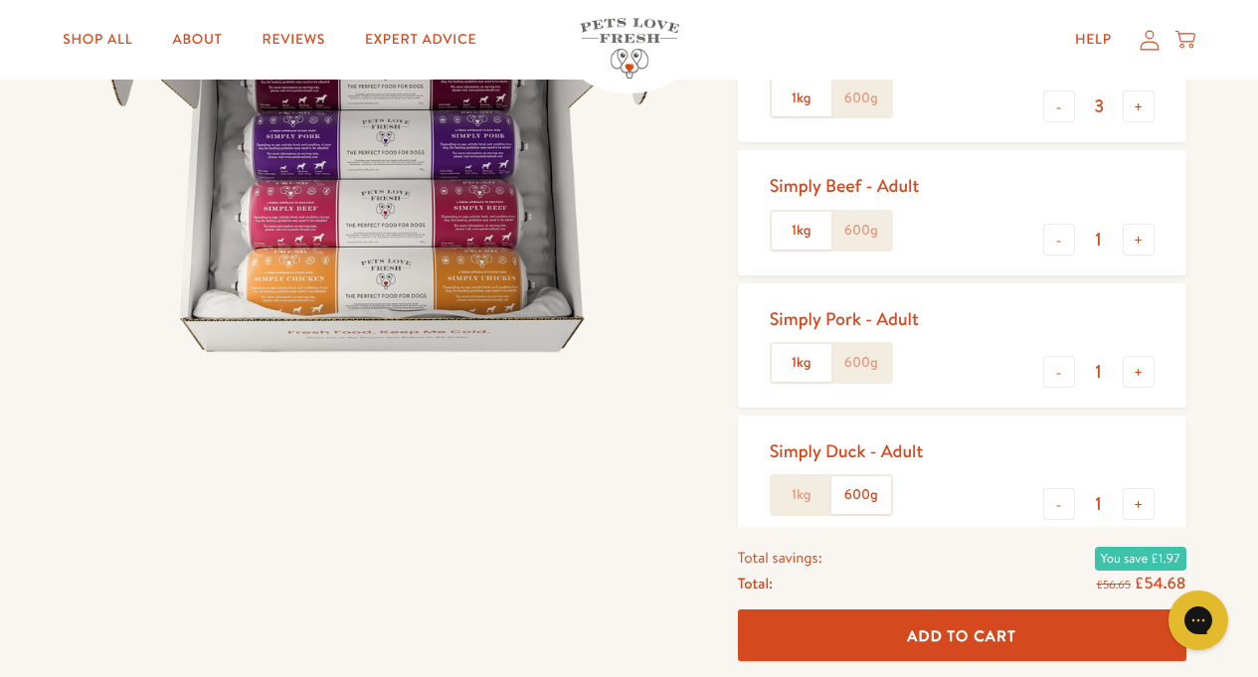
click at [0, 0] on input "1kg" at bounding box center [0, 0] width 0 height 0
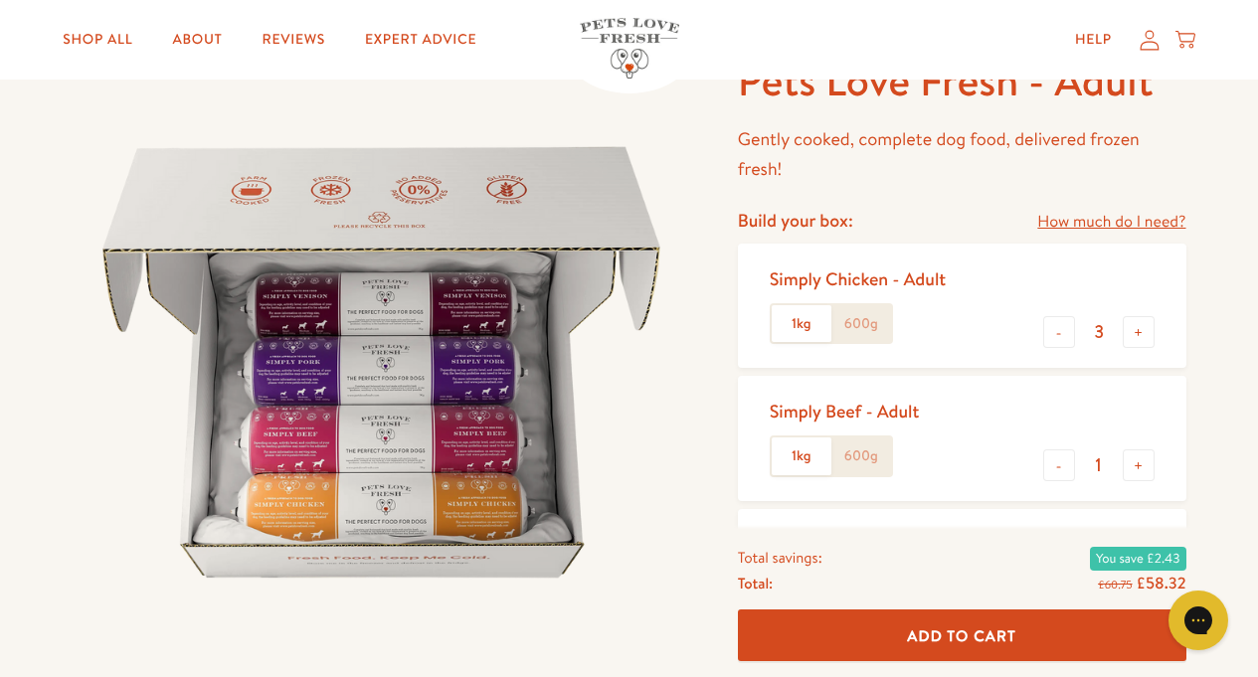
scroll to position [0, 0]
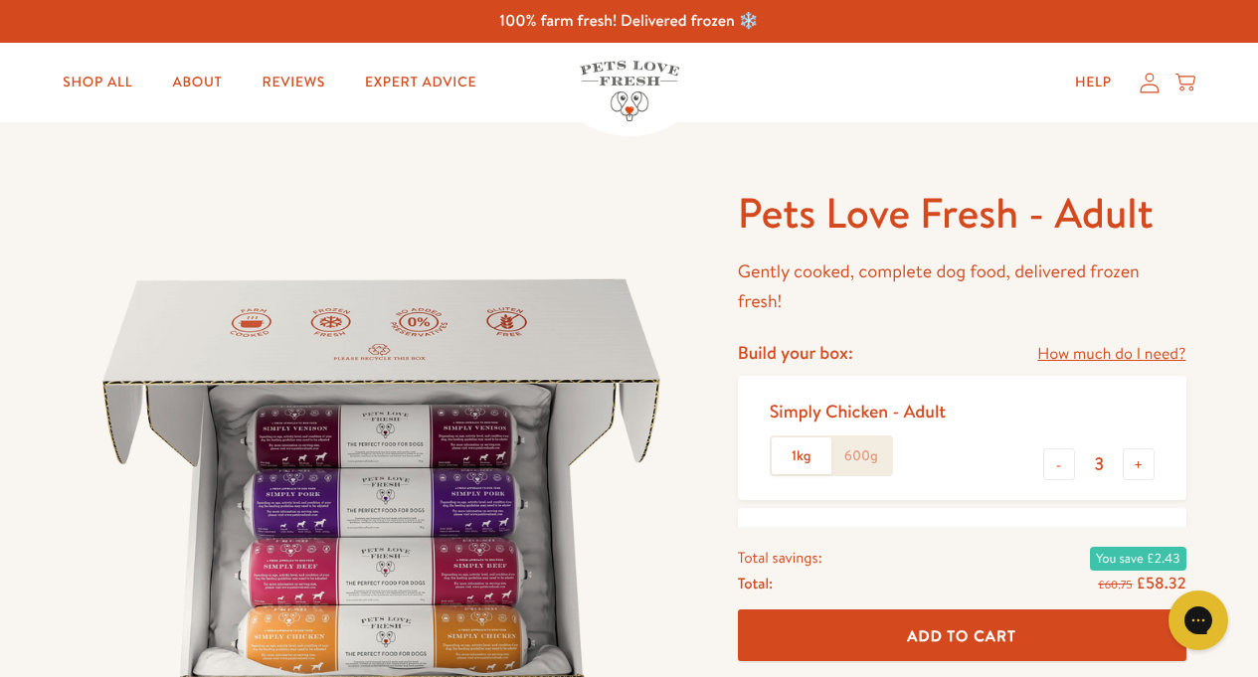
click at [1150, 87] on icon at bounding box center [1149, 83] width 20 height 21
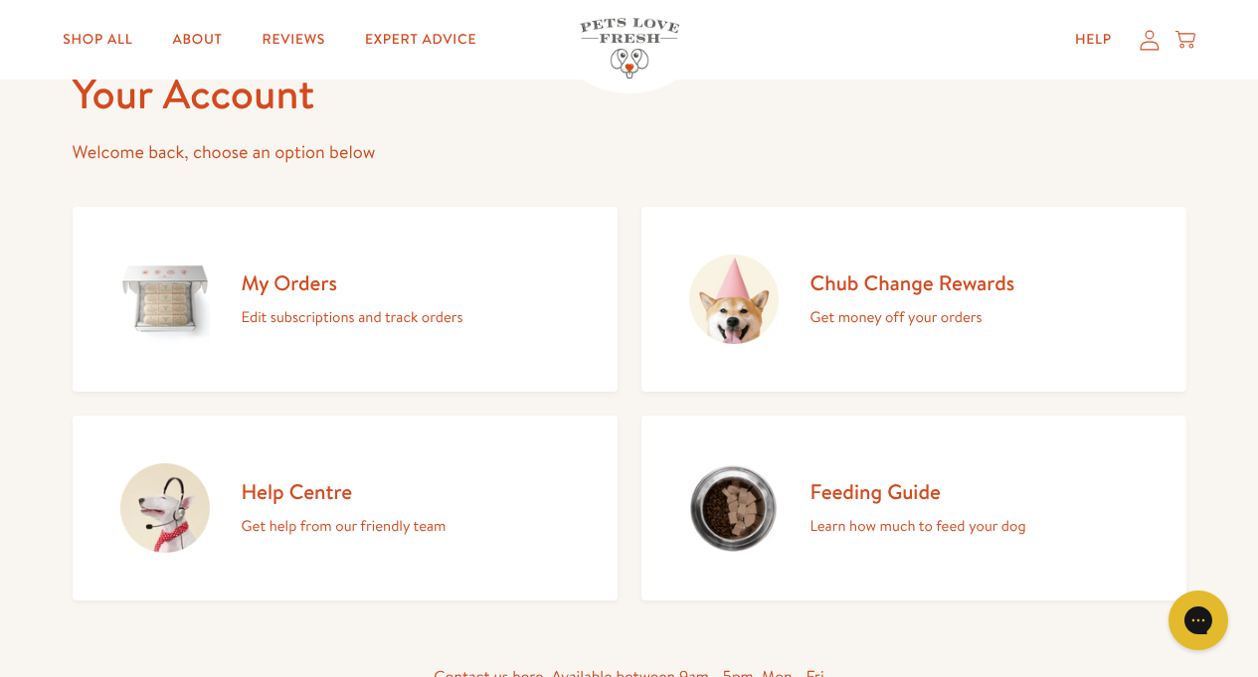
click at [280, 305] on p "Edit subscriptions and track orders" at bounding box center [353, 317] width 222 height 26
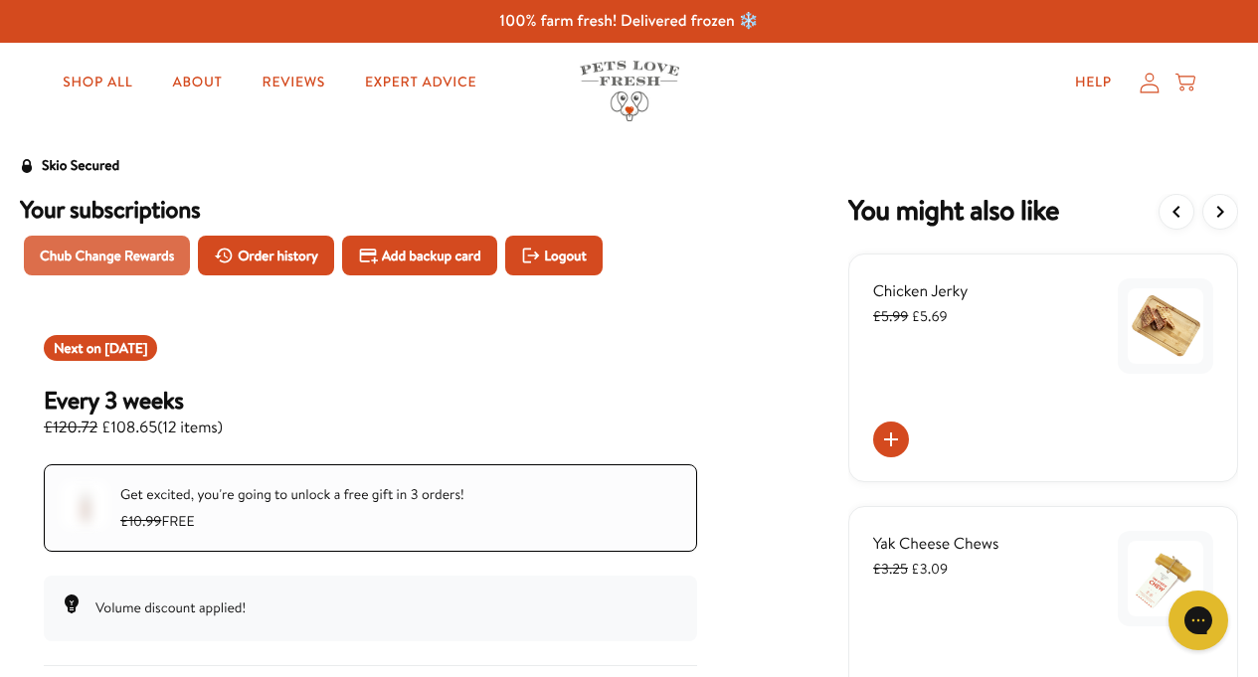
click at [156, 253] on span "Chub Change Rewards" at bounding box center [107, 256] width 134 height 22
click at [146, 252] on span "Chub Change Rewards" at bounding box center [107, 256] width 134 height 22
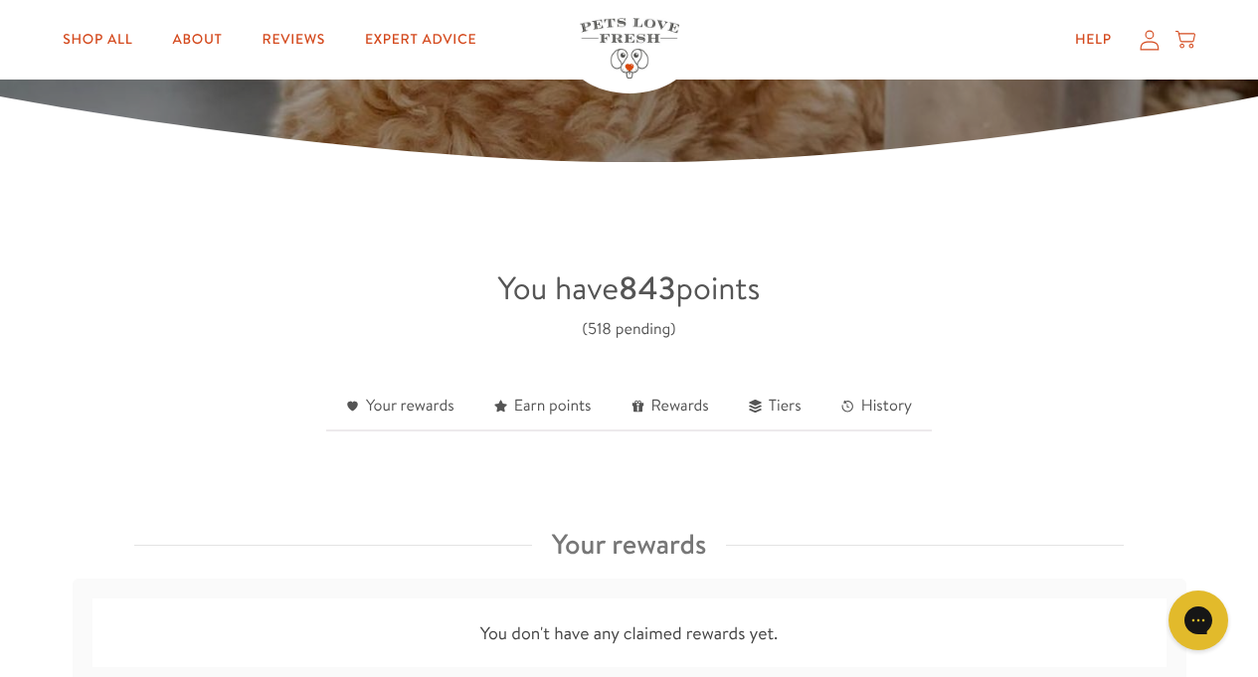
scroll to position [477, 0]
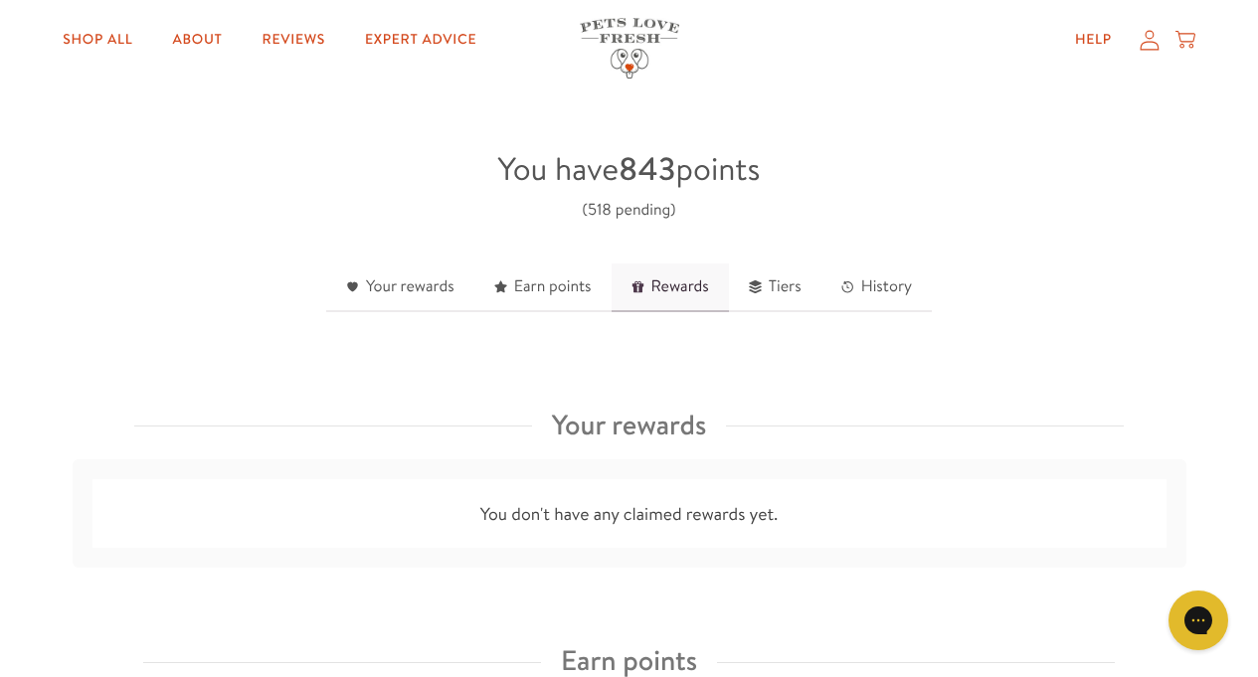
click at [668, 287] on link "Rewards" at bounding box center [669, 287] width 117 height 49
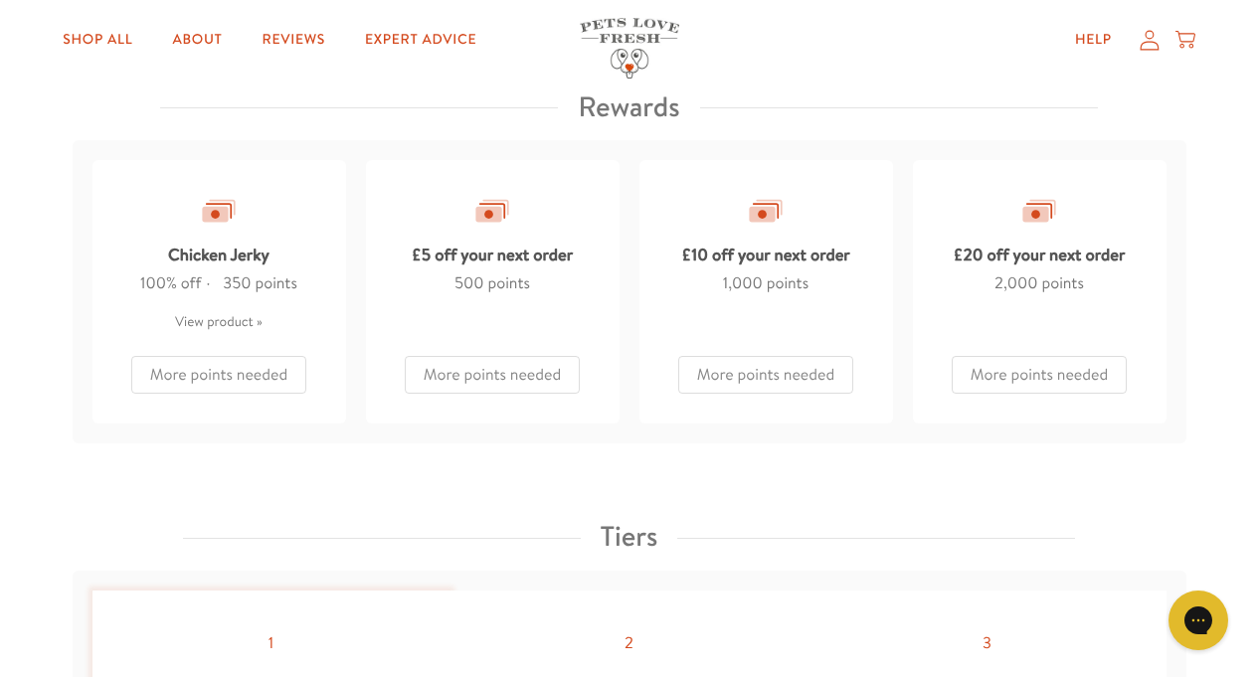
scroll to position [1660, 0]
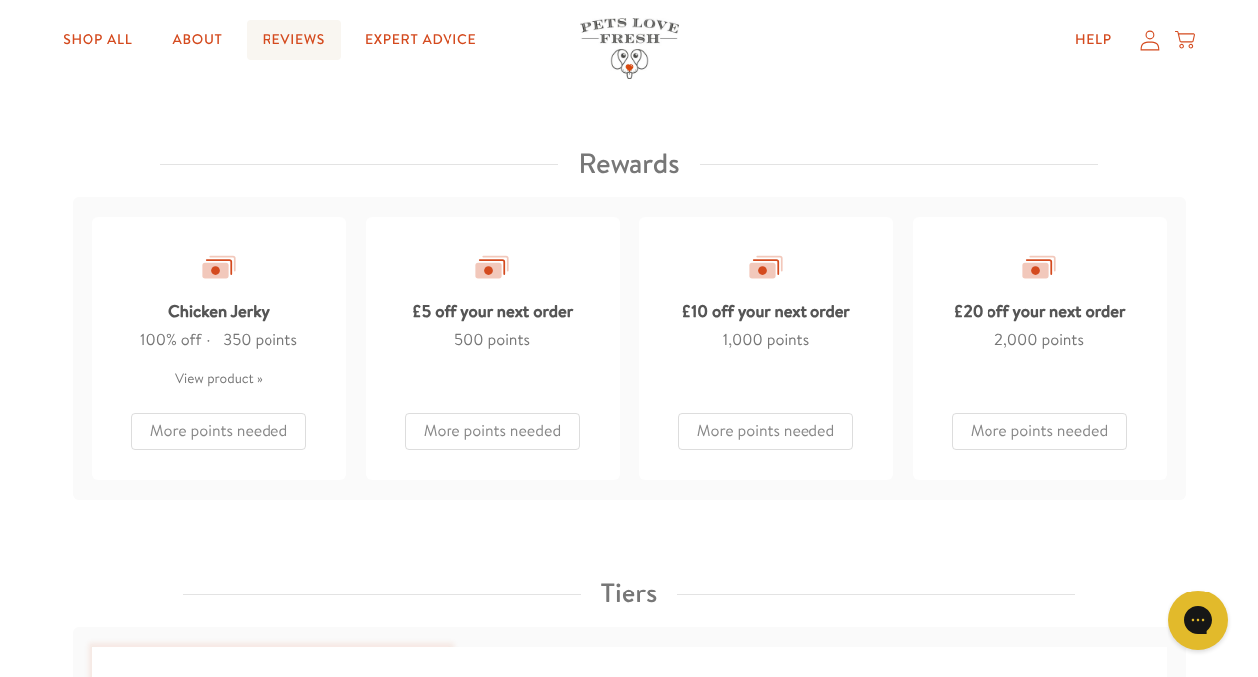
click at [299, 35] on link "Reviews" at bounding box center [294, 40] width 94 height 40
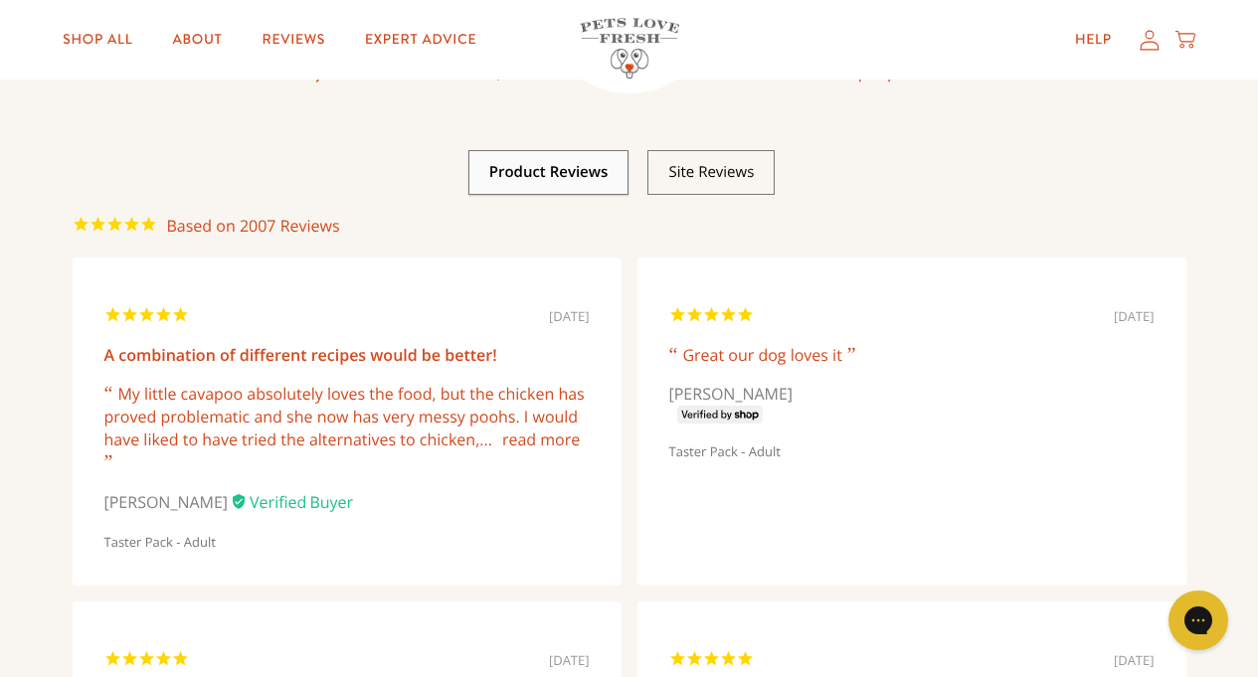
scroll to position [239, 0]
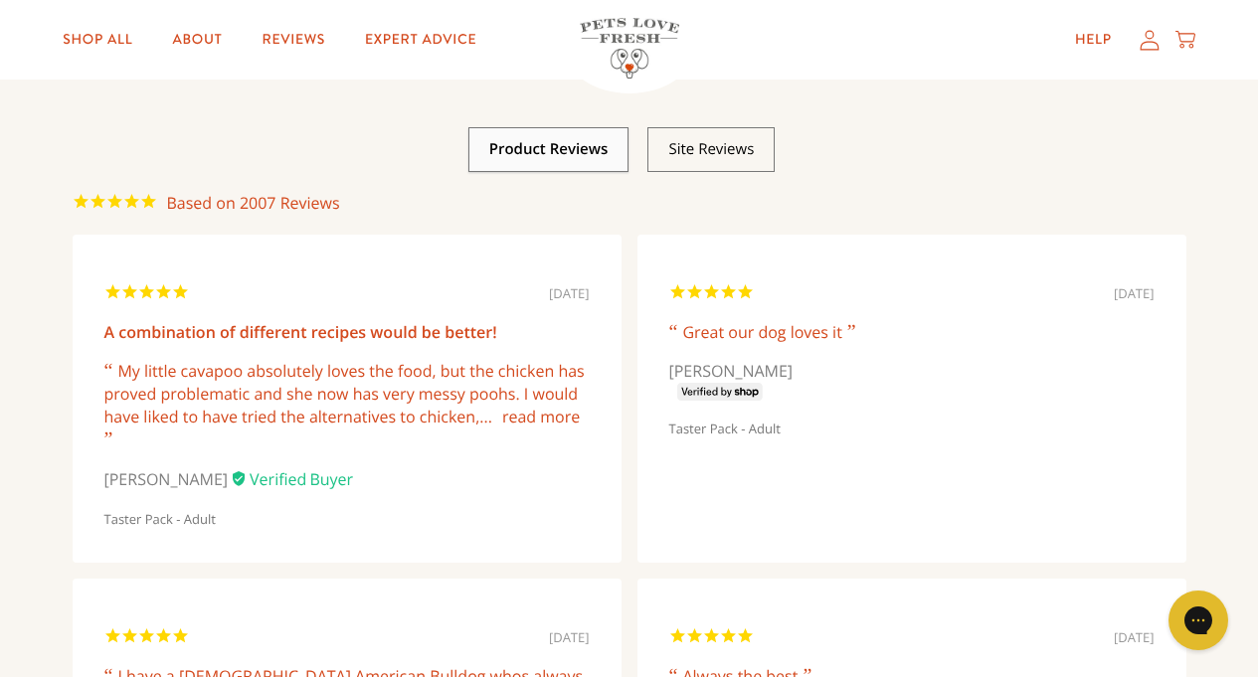
click at [549, 414] on link "read more" at bounding box center [541, 417] width 78 height 22
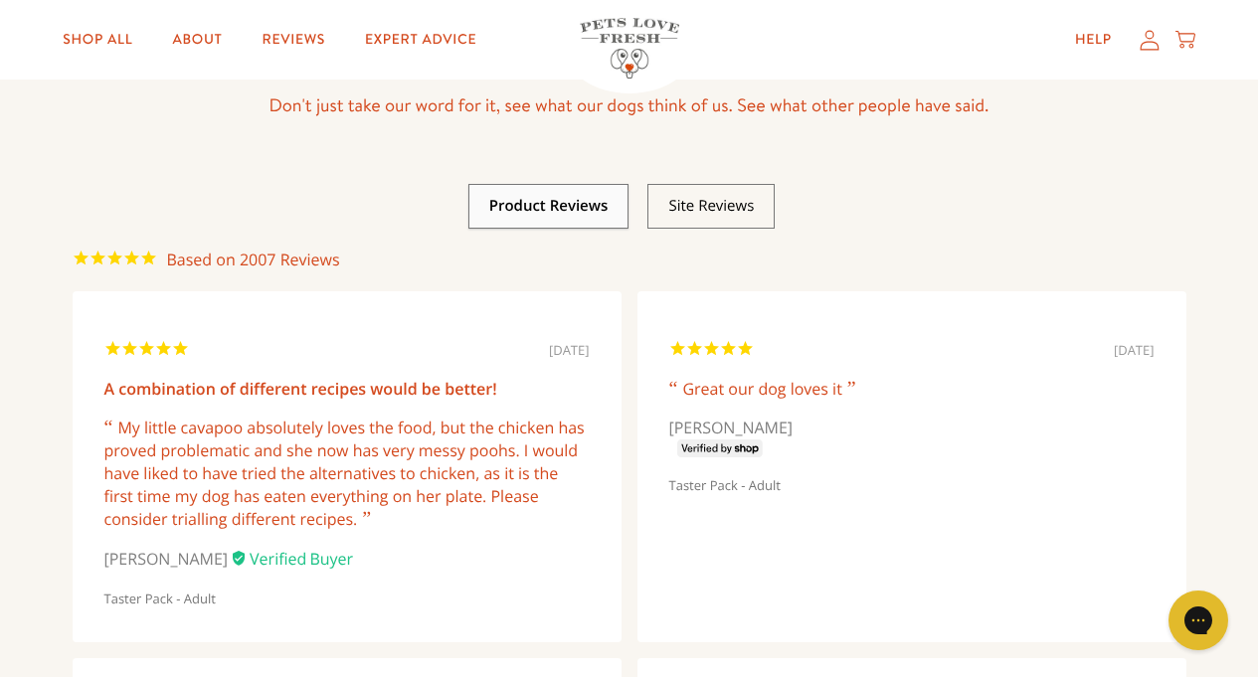
scroll to position [0, 0]
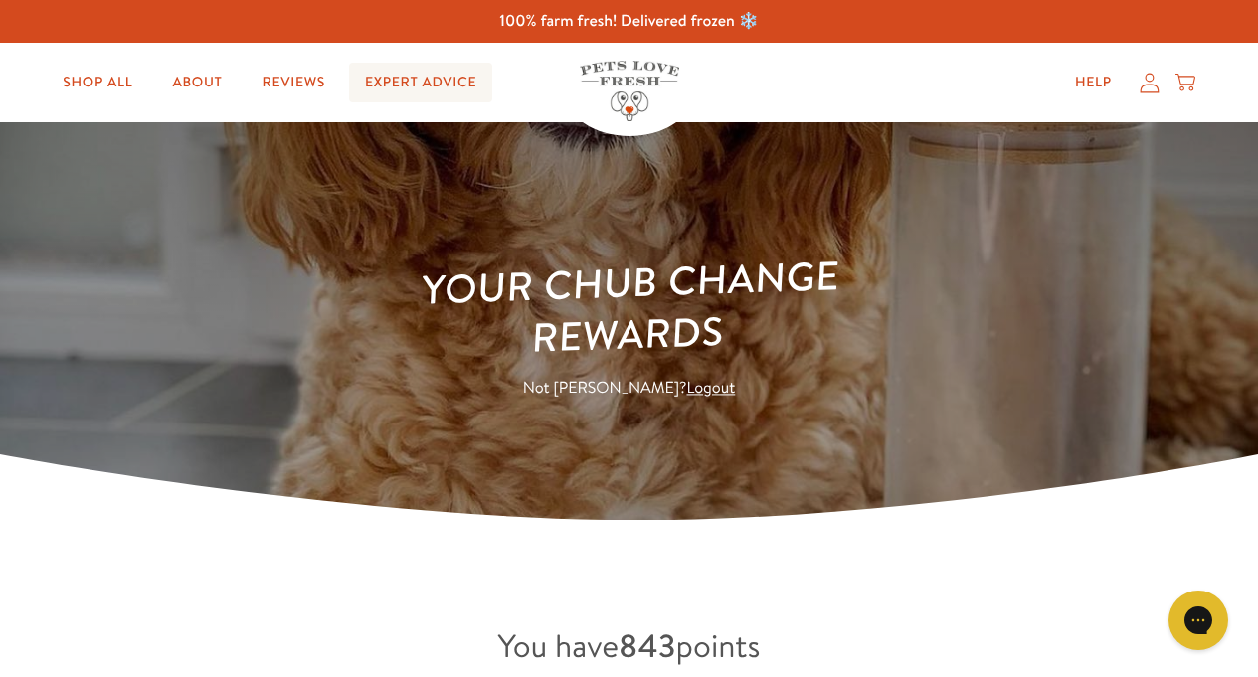
click at [400, 86] on link "Expert Advice" at bounding box center [420, 83] width 143 height 40
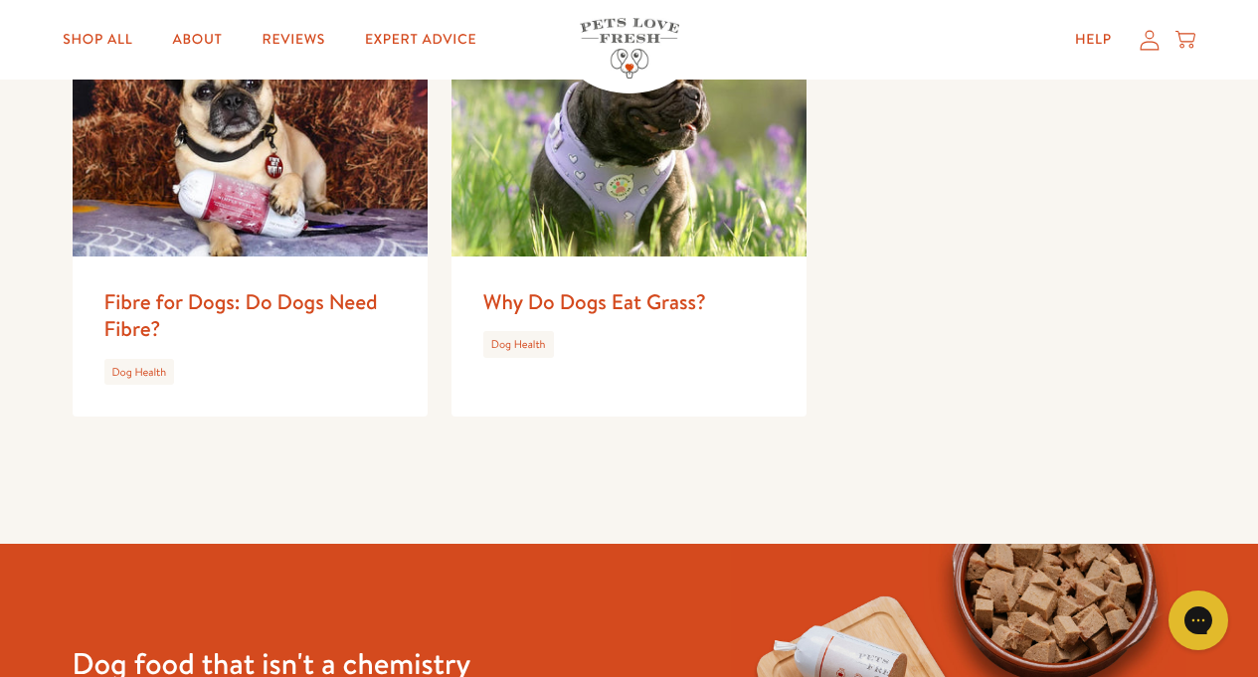
scroll to position [2744, 0]
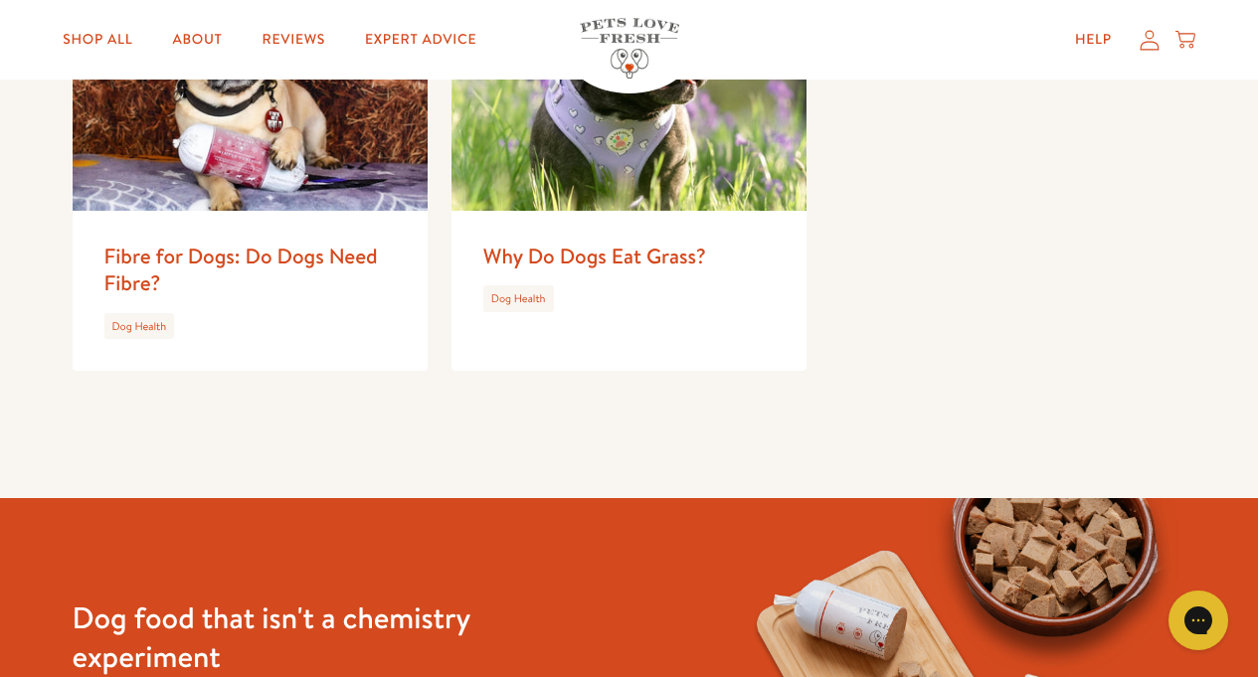
click at [526, 290] on link "Dog Health" at bounding box center [518, 298] width 55 height 16
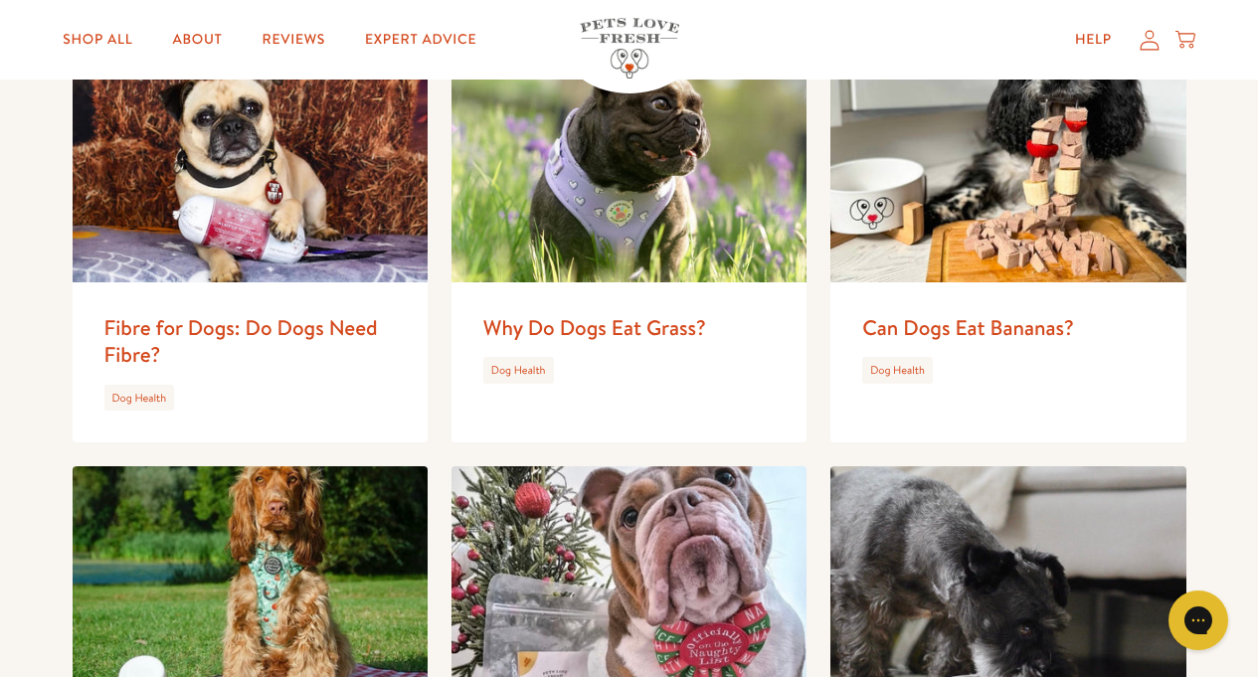
click at [604, 252] on img at bounding box center [628, 158] width 355 height 249
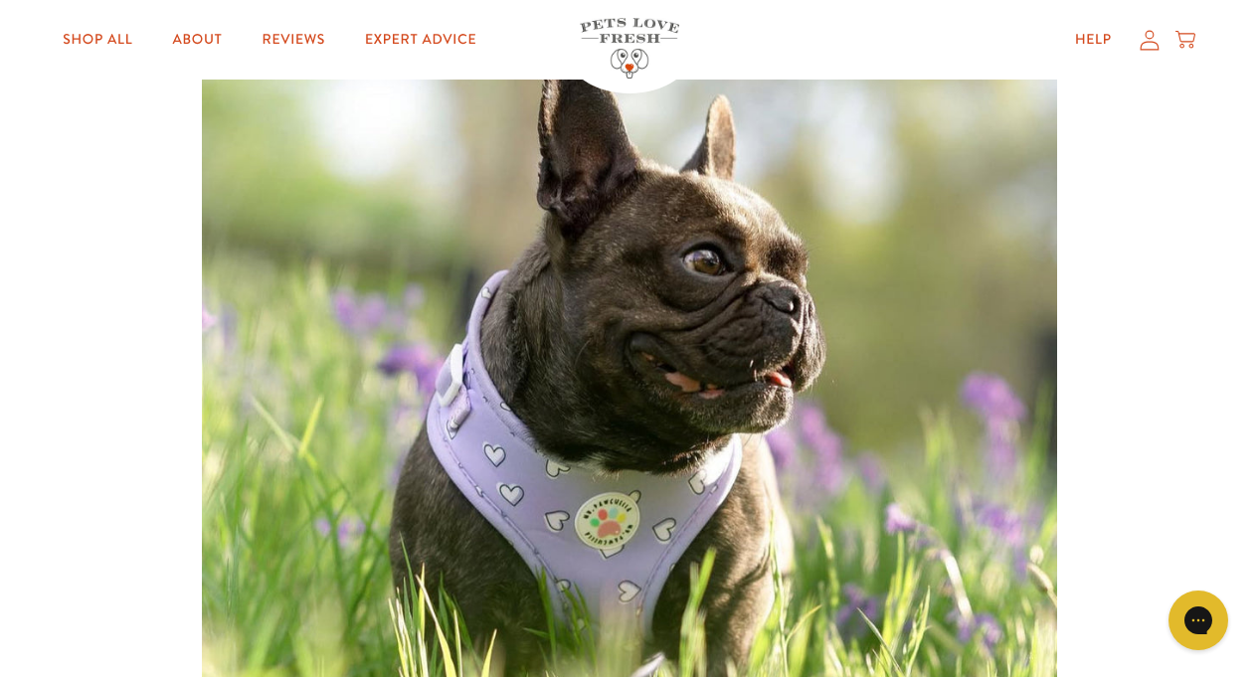
scroll to position [358, 0]
